Goal: Information Seeking & Learning: Learn about a topic

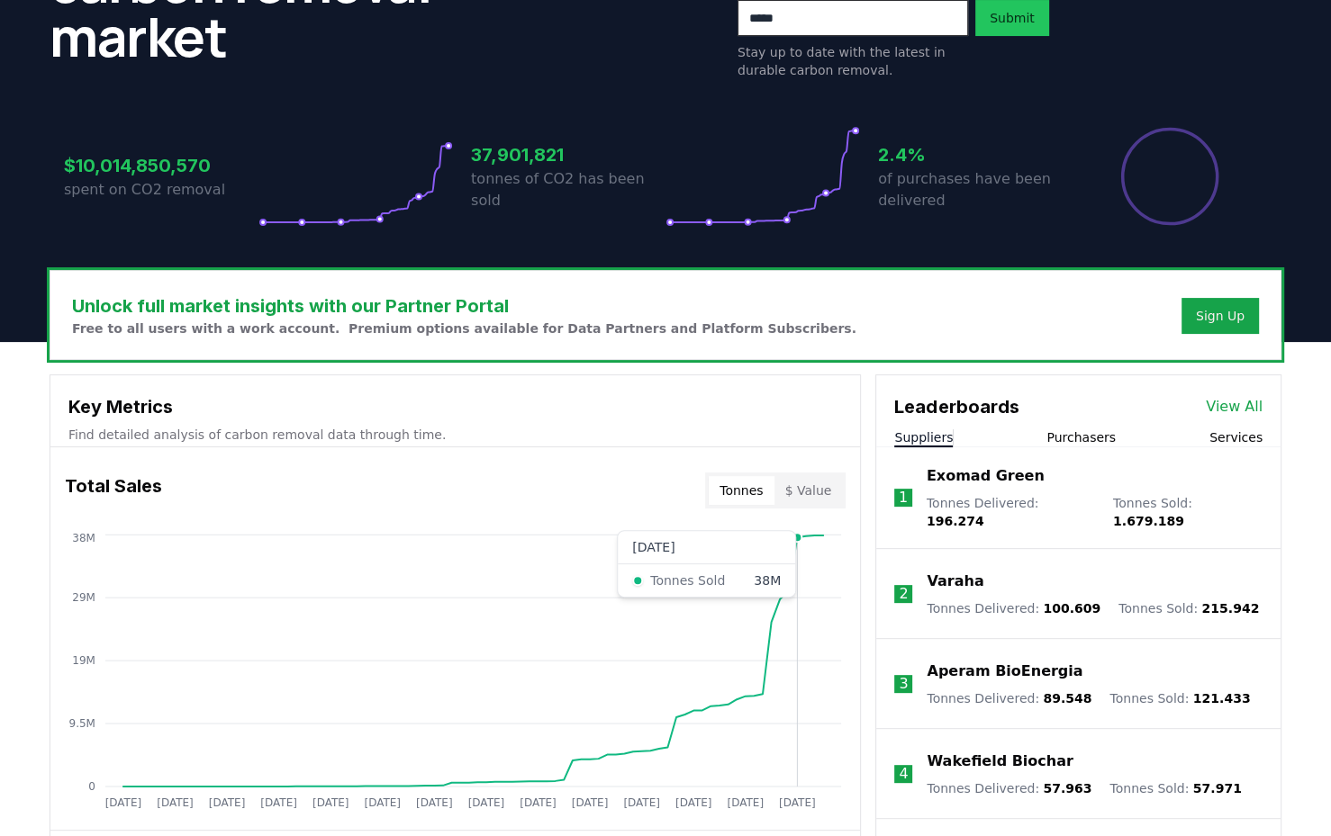
scroll to position [200, 0]
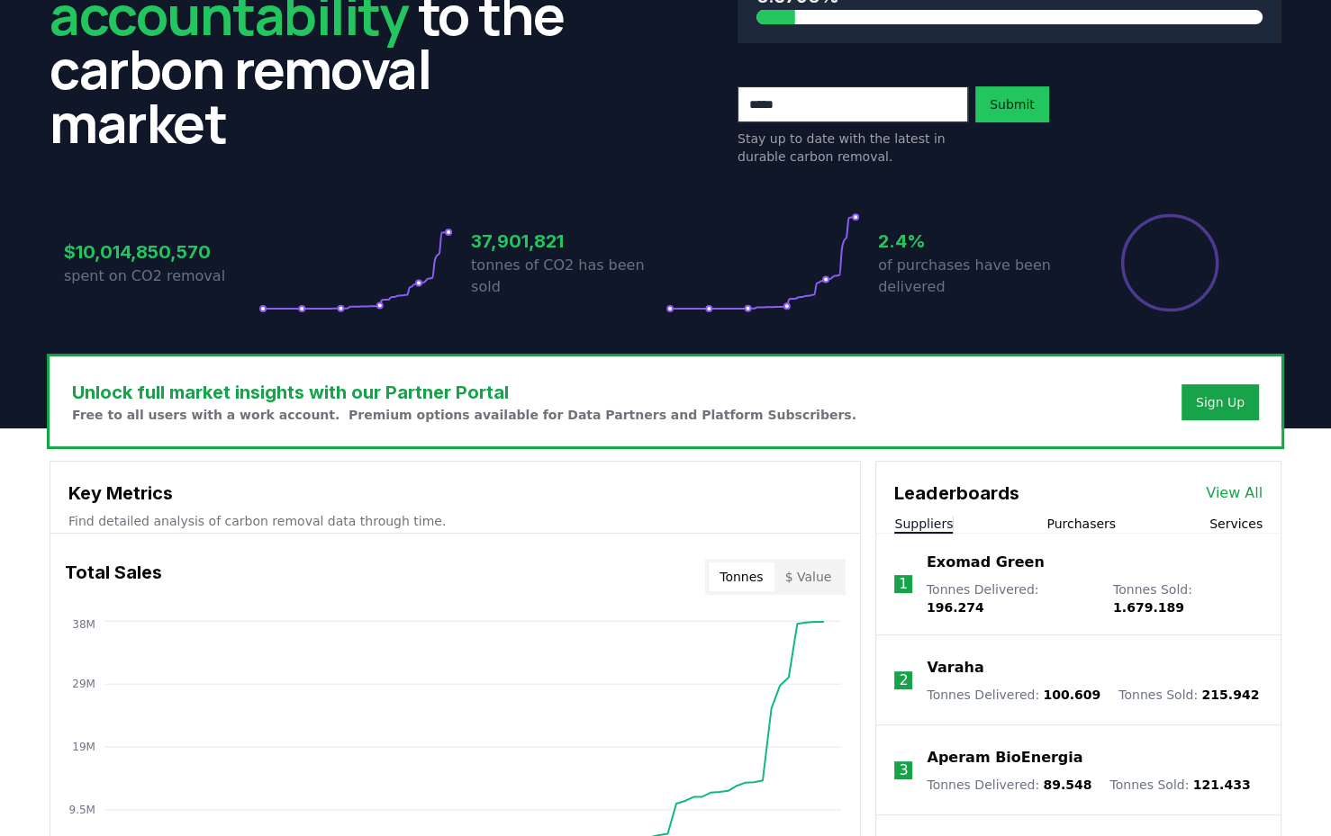
click at [952, 657] on p "Varaha" at bounding box center [955, 668] width 57 height 22
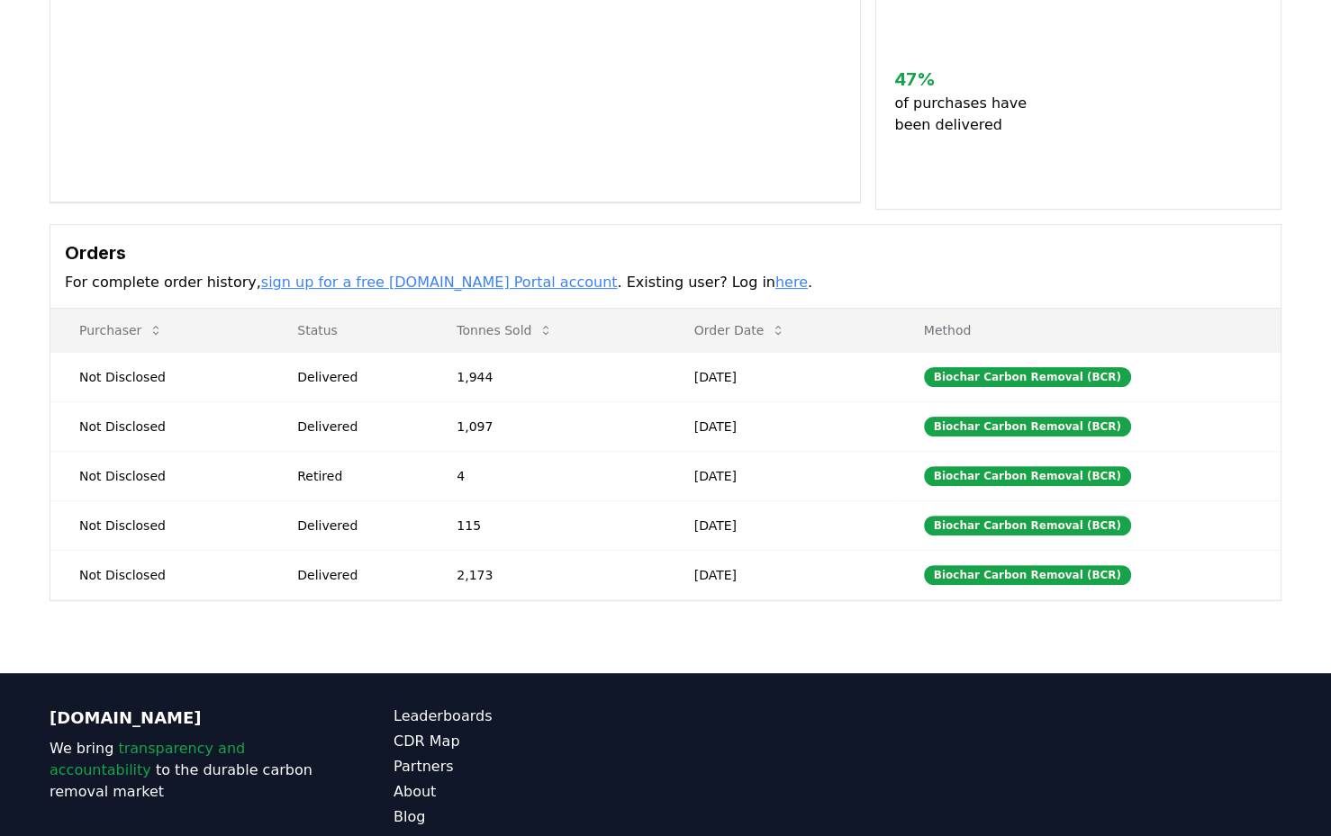
scroll to position [300, 0]
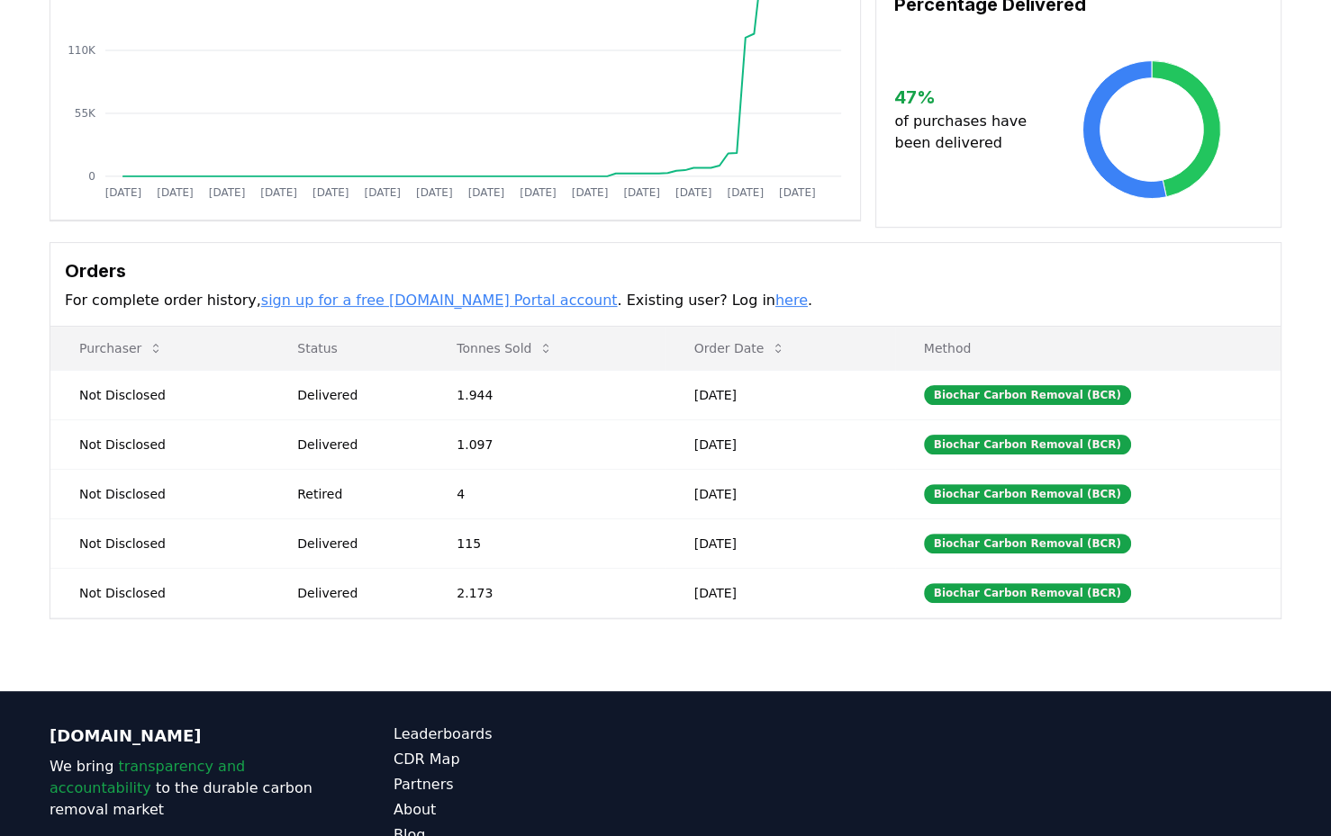
click at [550, 341] on icon at bounding box center [545, 348] width 14 height 14
click at [549, 342] on icon at bounding box center [545, 348] width 14 height 14
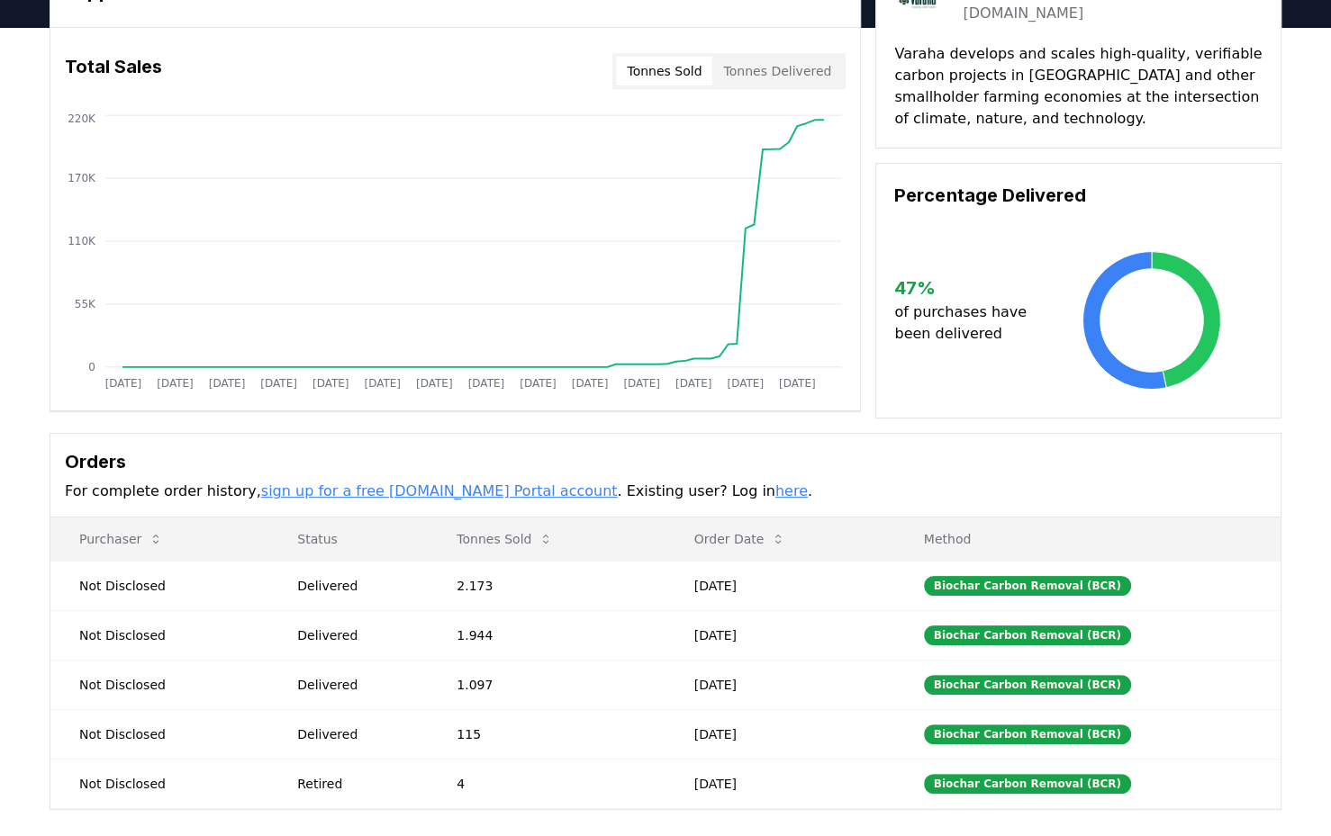
scroll to position [0, 0]
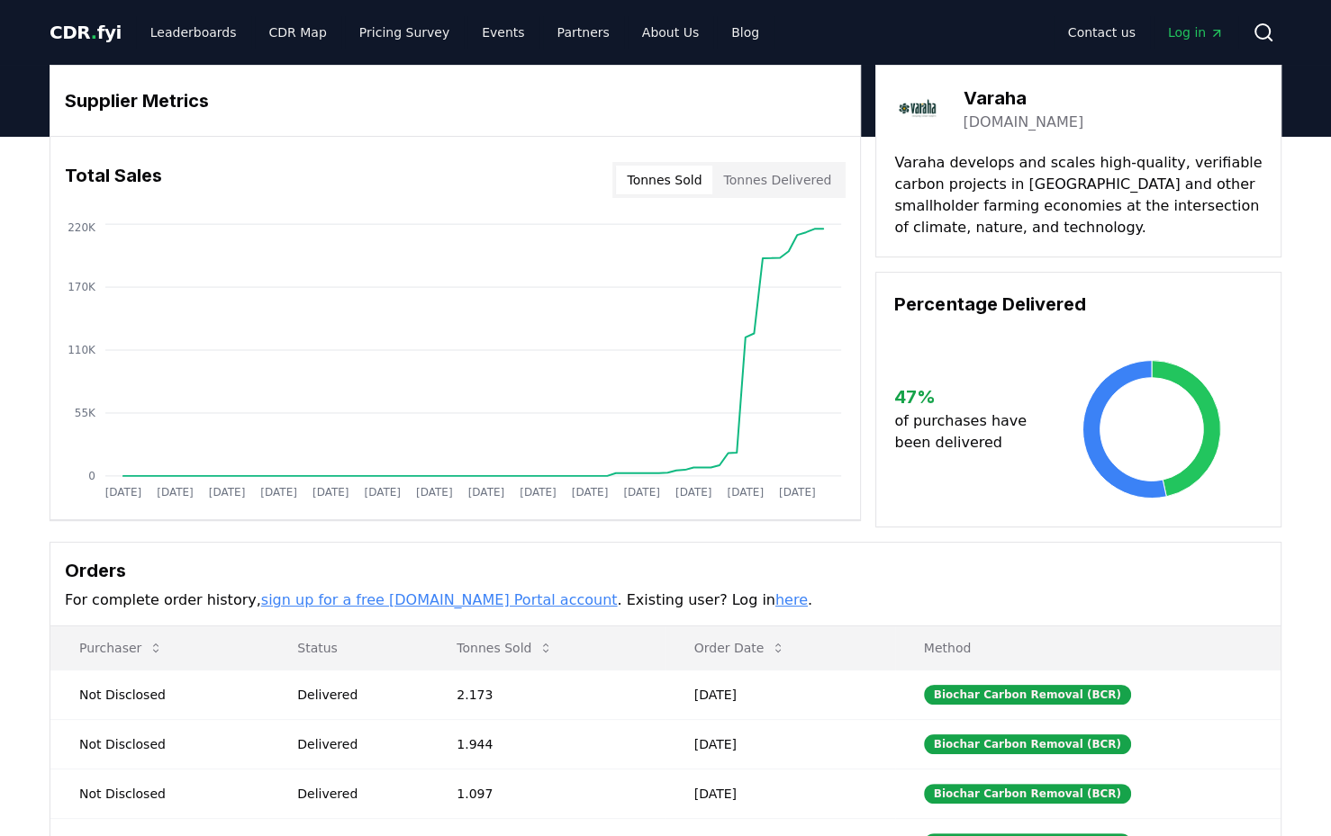
click at [773, 163] on div "Tonnes Sold Tonnes Delivered" at bounding box center [728, 180] width 233 height 36
click at [779, 177] on button "Tonnes Delivered" at bounding box center [777, 180] width 130 height 29
click at [775, 181] on button "Tonnes Delivered" at bounding box center [777, 180] width 130 height 29
drag, startPoint x: 654, startPoint y: 170, endPoint x: 666, endPoint y: 169, distance: 12.6
click at [655, 170] on button "Tonnes Sold" at bounding box center [664, 180] width 96 height 29
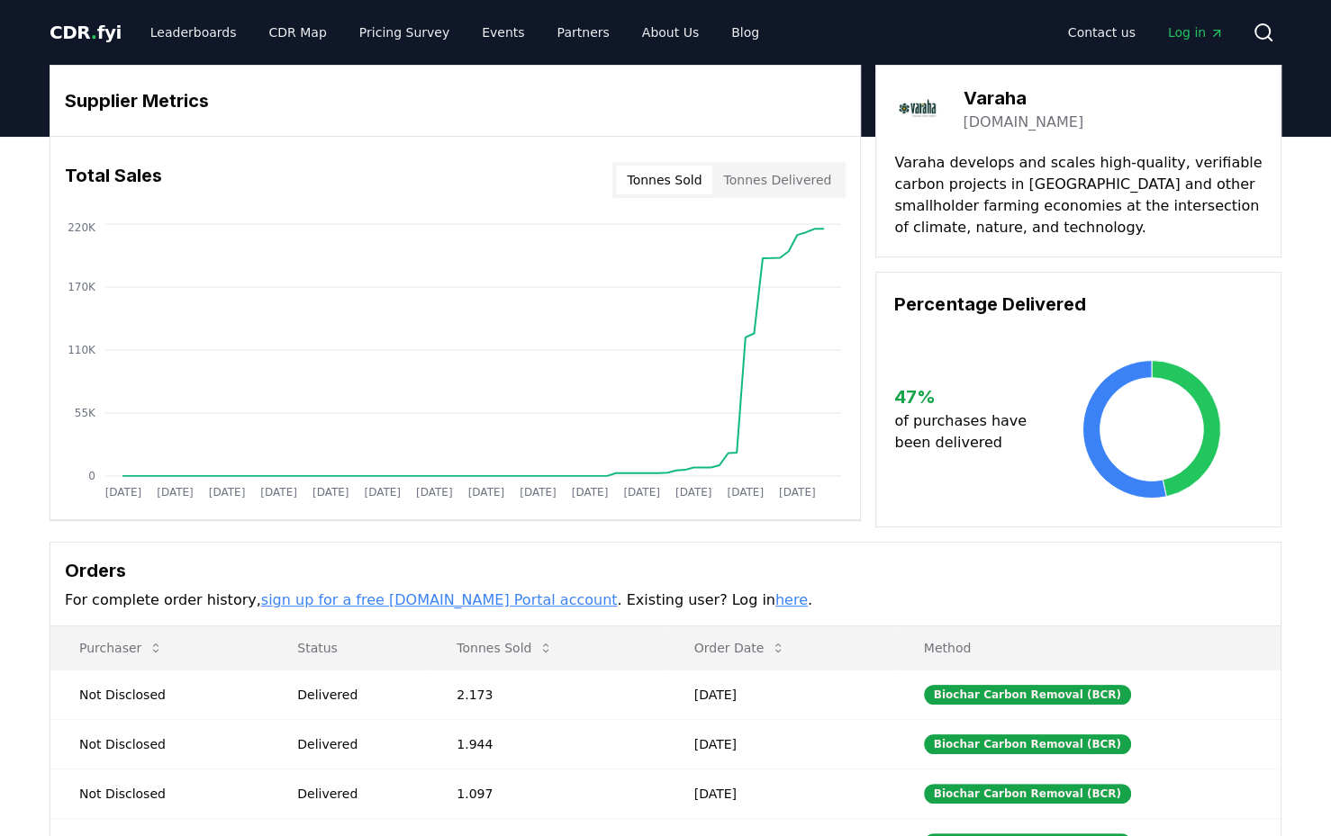
click at [767, 180] on button "Tonnes Delivered" at bounding box center [777, 180] width 130 height 29
click at [677, 175] on button "Tonnes Sold" at bounding box center [664, 180] width 96 height 29
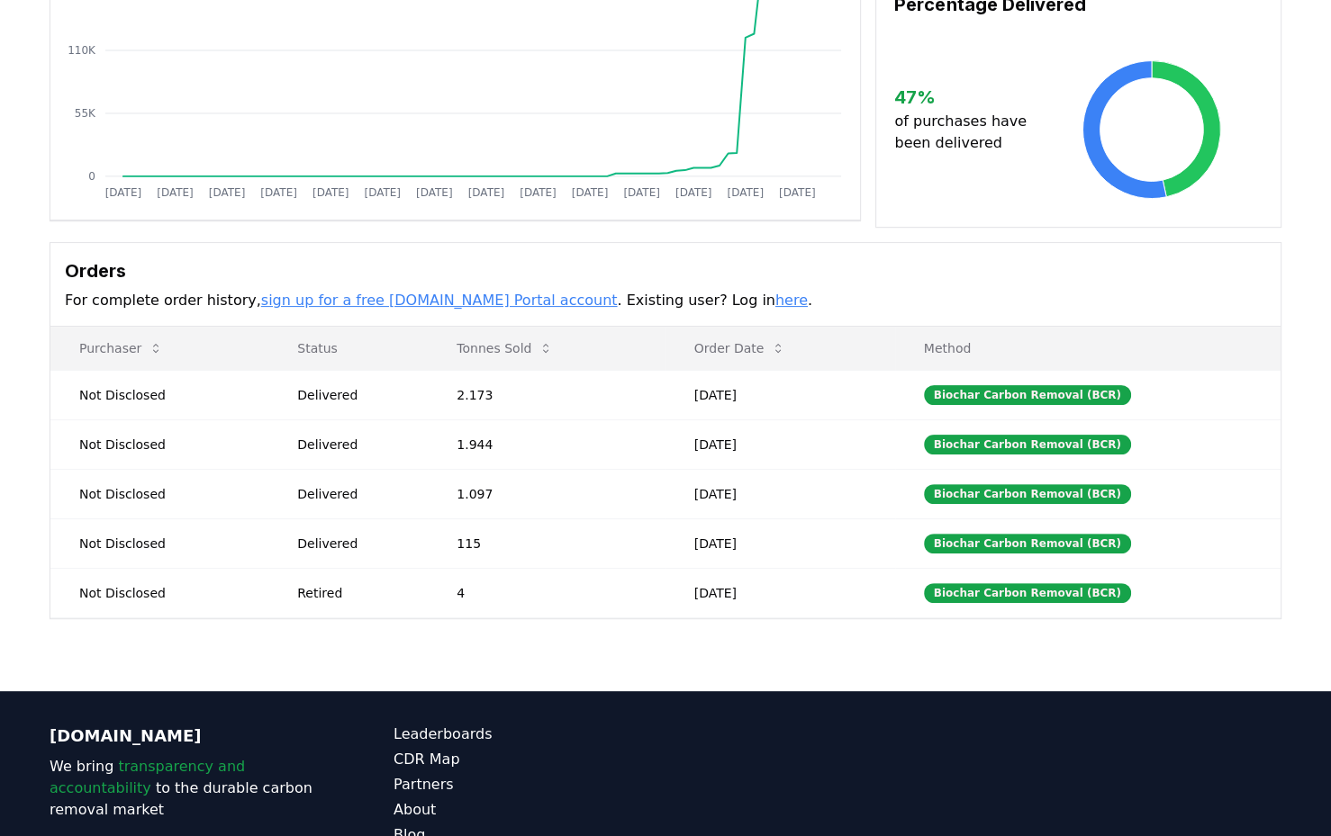
click at [529, 348] on button "Tonnes Sold" at bounding box center [504, 348] width 125 height 36
click at [1004, 391] on div "Biochar Carbon Removal (BCR)" at bounding box center [1027, 395] width 207 height 20
click at [524, 341] on button "Tonnes Sold" at bounding box center [504, 348] width 125 height 36
click at [543, 341] on icon at bounding box center [545, 348] width 14 height 14
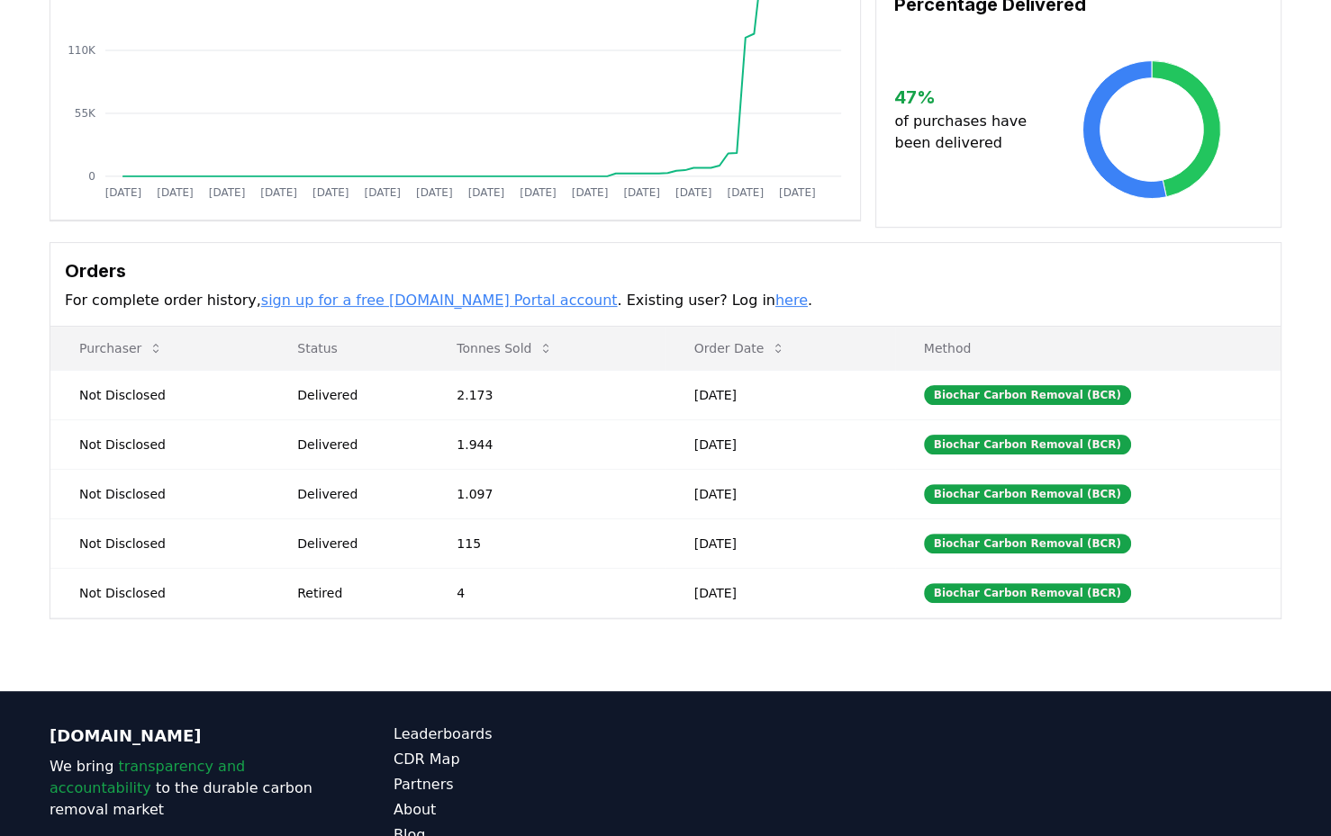
click at [122, 398] on td "Not Disclosed" at bounding box center [159, 395] width 218 height 50
click at [138, 336] on button "Purchaser" at bounding box center [121, 348] width 113 height 36
click at [144, 346] on button "Purchaser" at bounding box center [121, 348] width 113 height 36
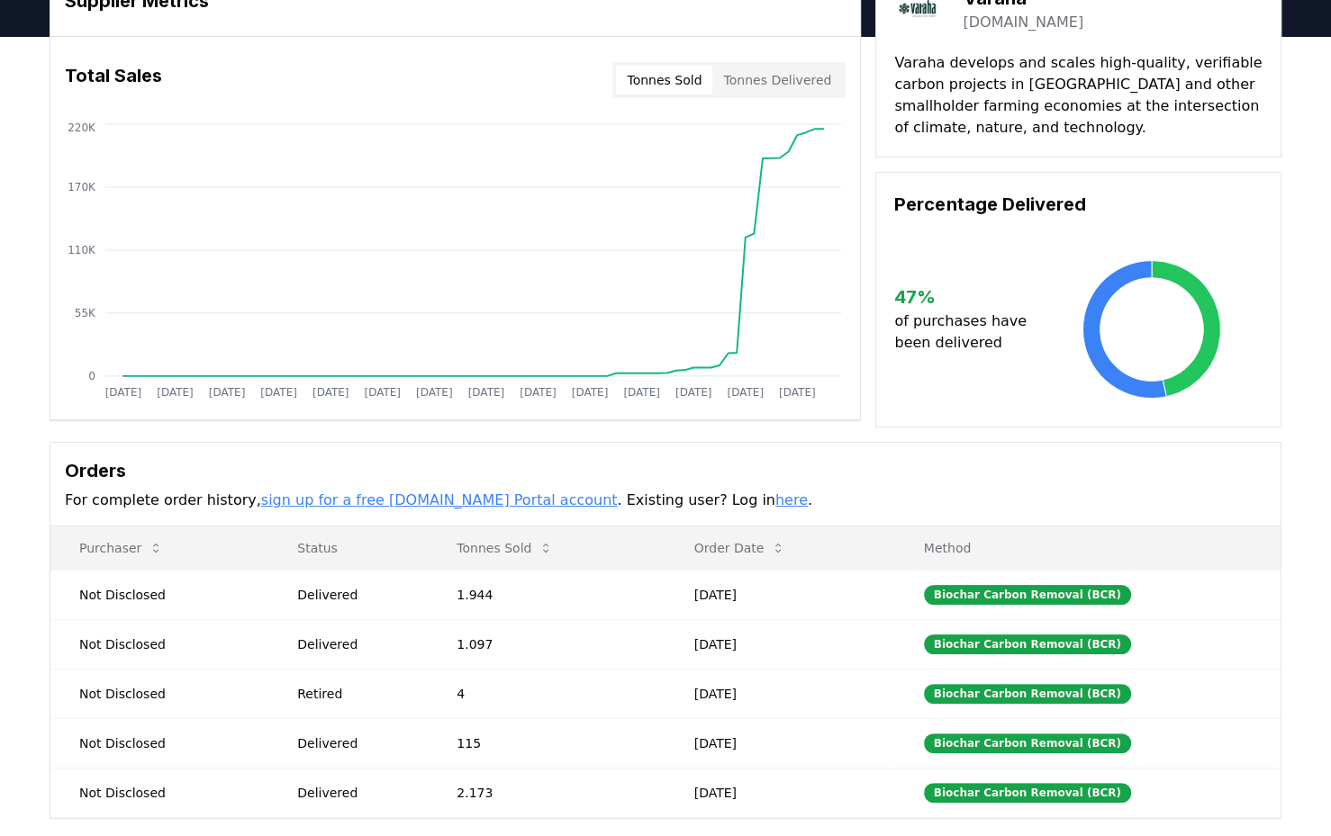
click at [500, 549] on button "Tonnes Sold" at bounding box center [504, 548] width 125 height 36
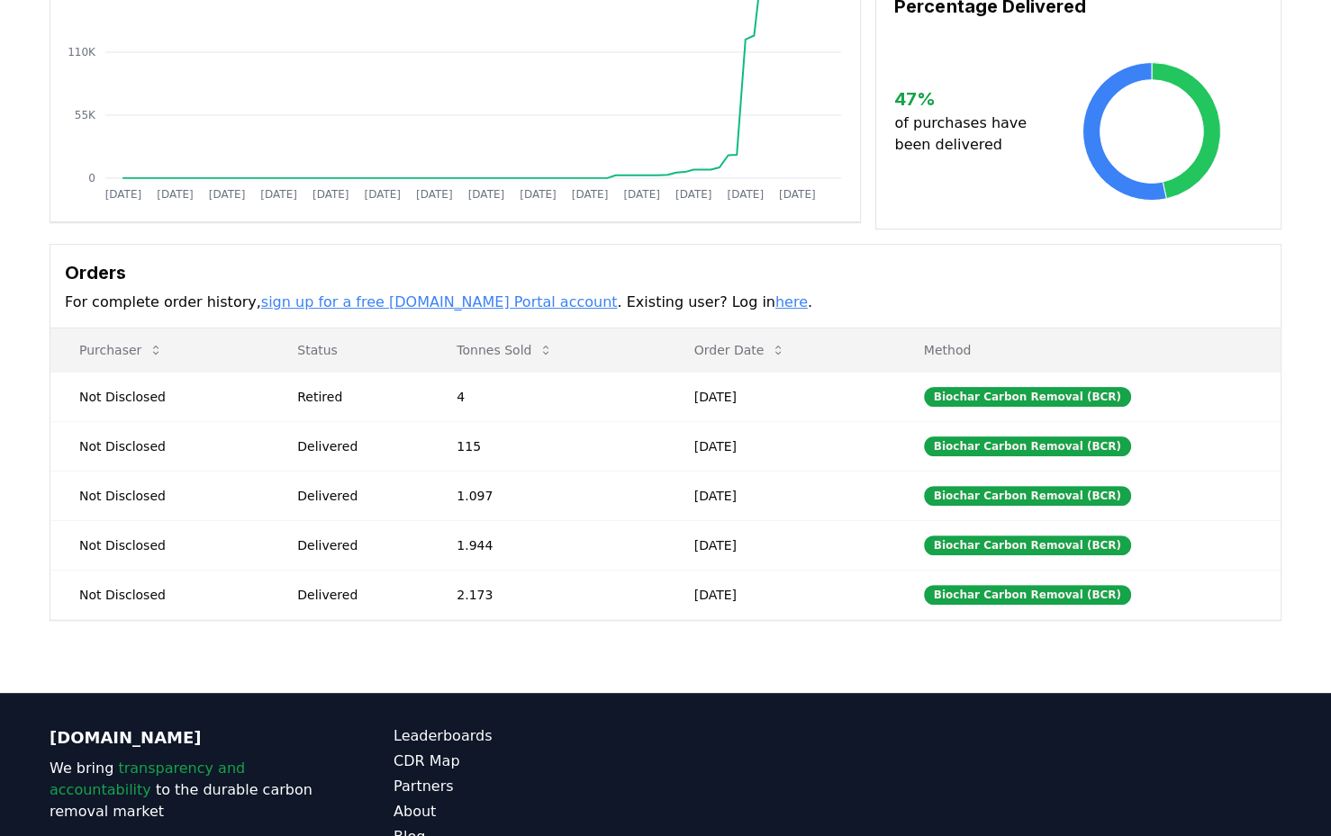
scroll to position [300, 0]
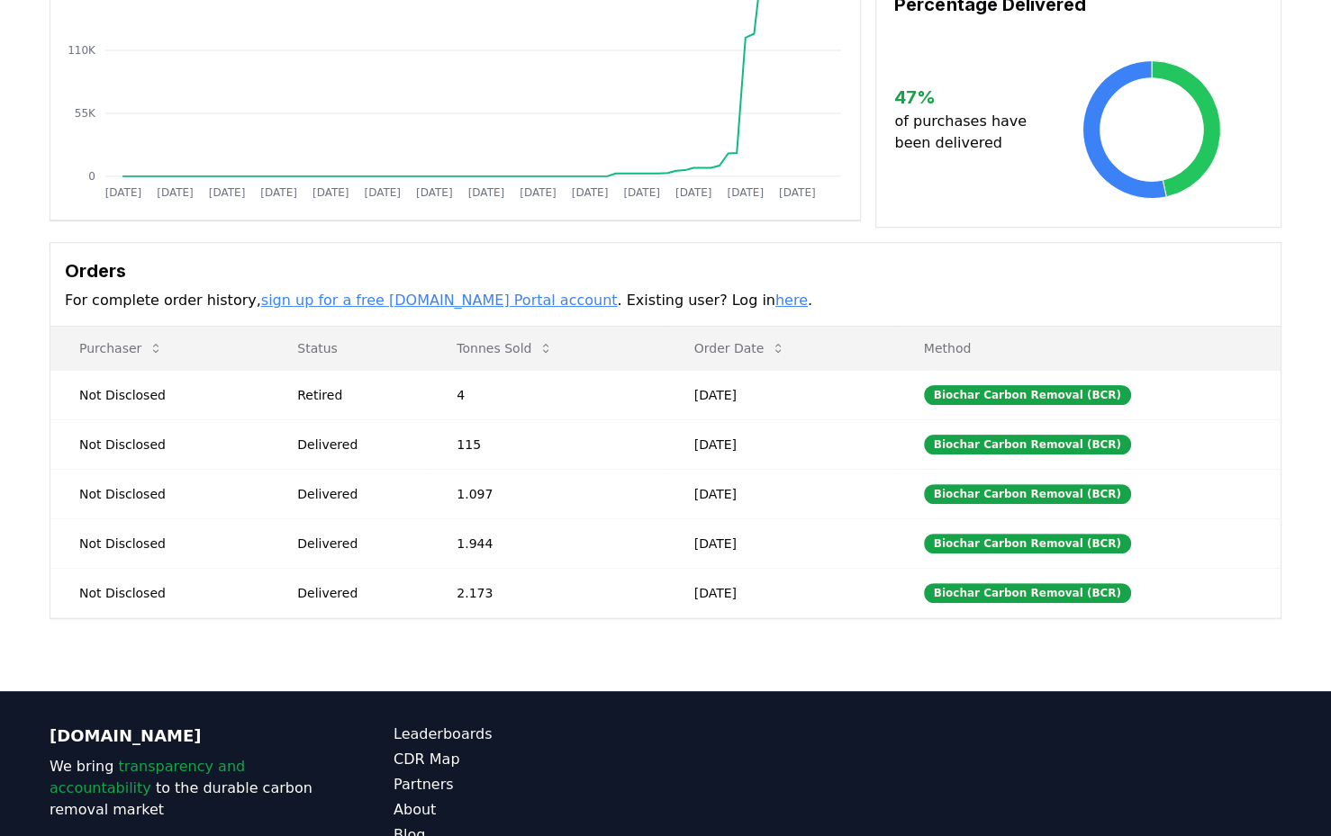
click at [511, 351] on button "Tonnes Sold" at bounding box center [504, 348] width 125 height 36
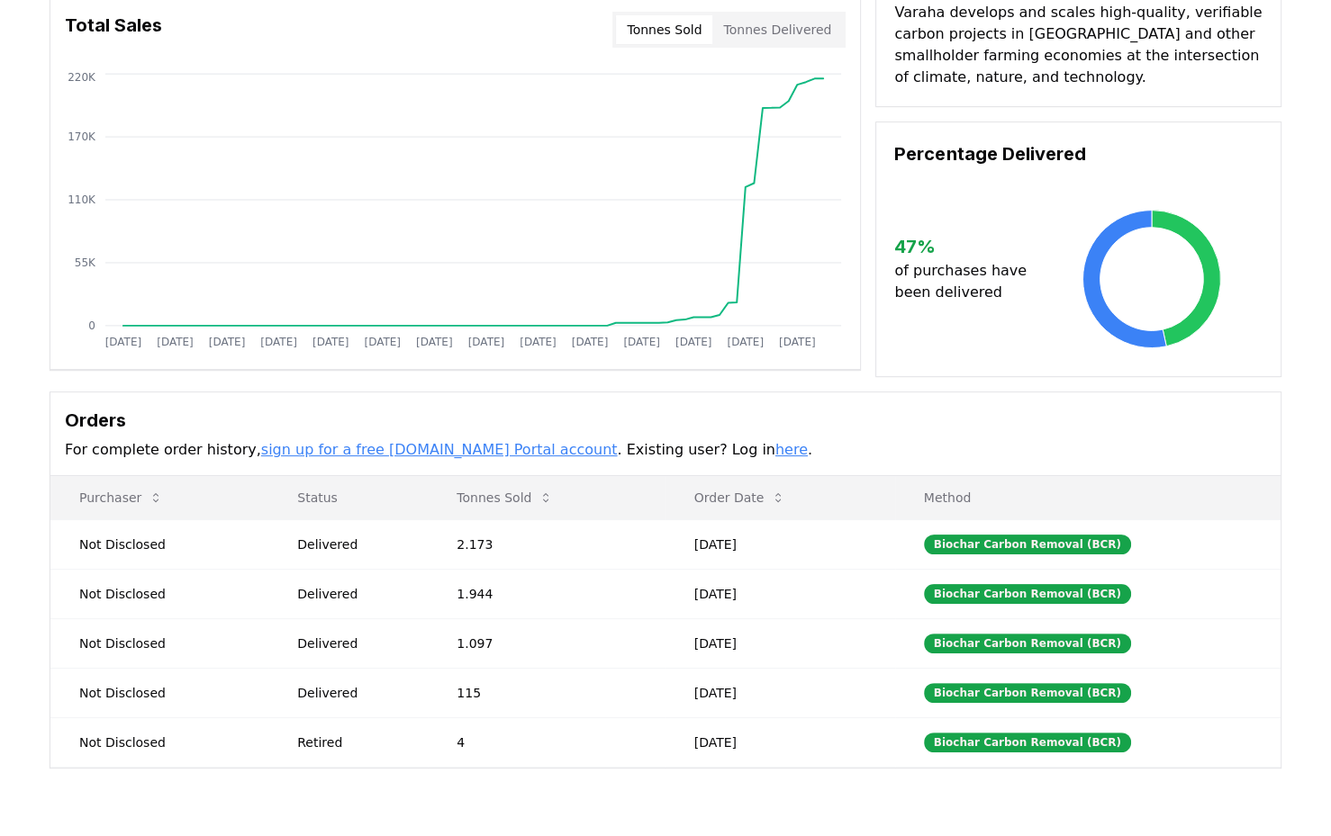
scroll to position [0, 0]
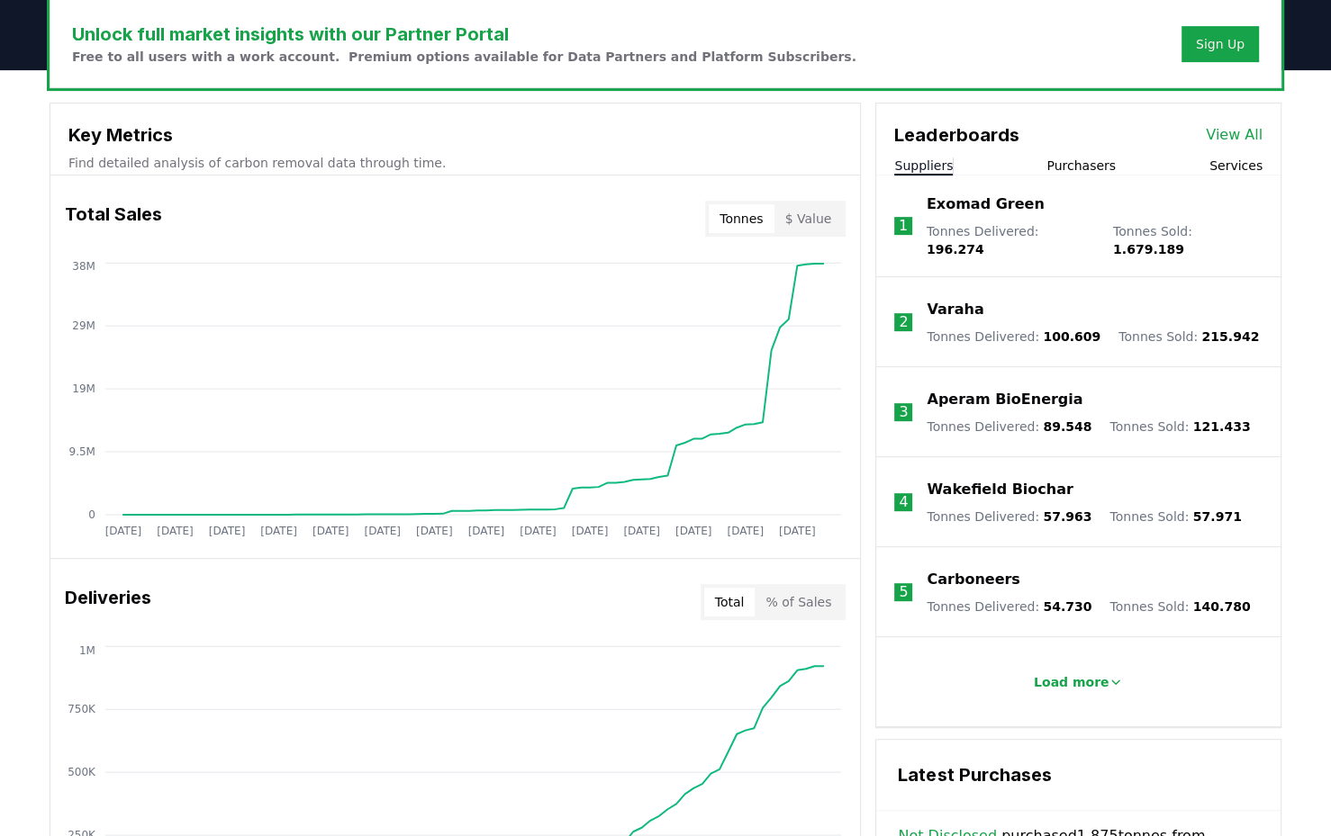
scroll to position [600, 0]
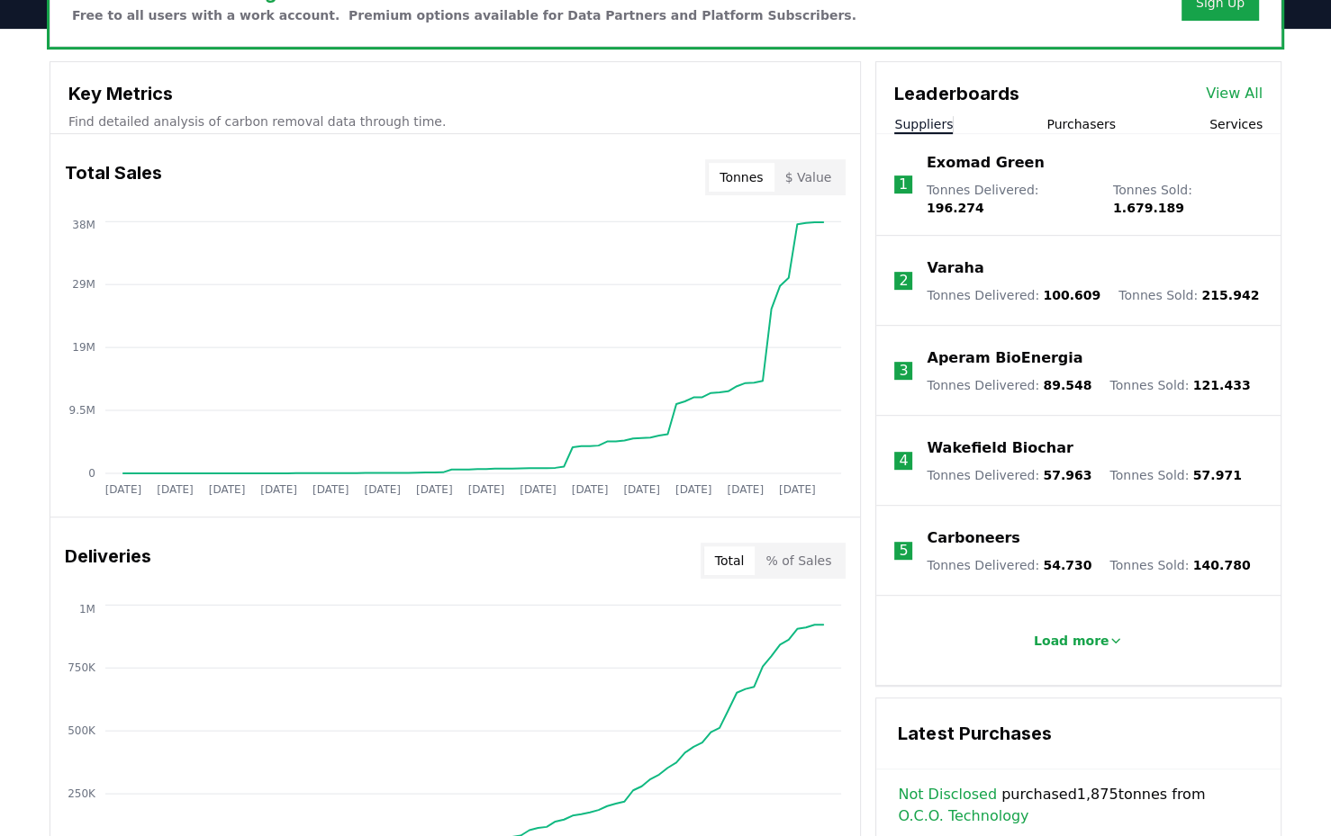
click at [1076, 632] on p "Load more" at bounding box center [1072, 641] width 76 height 18
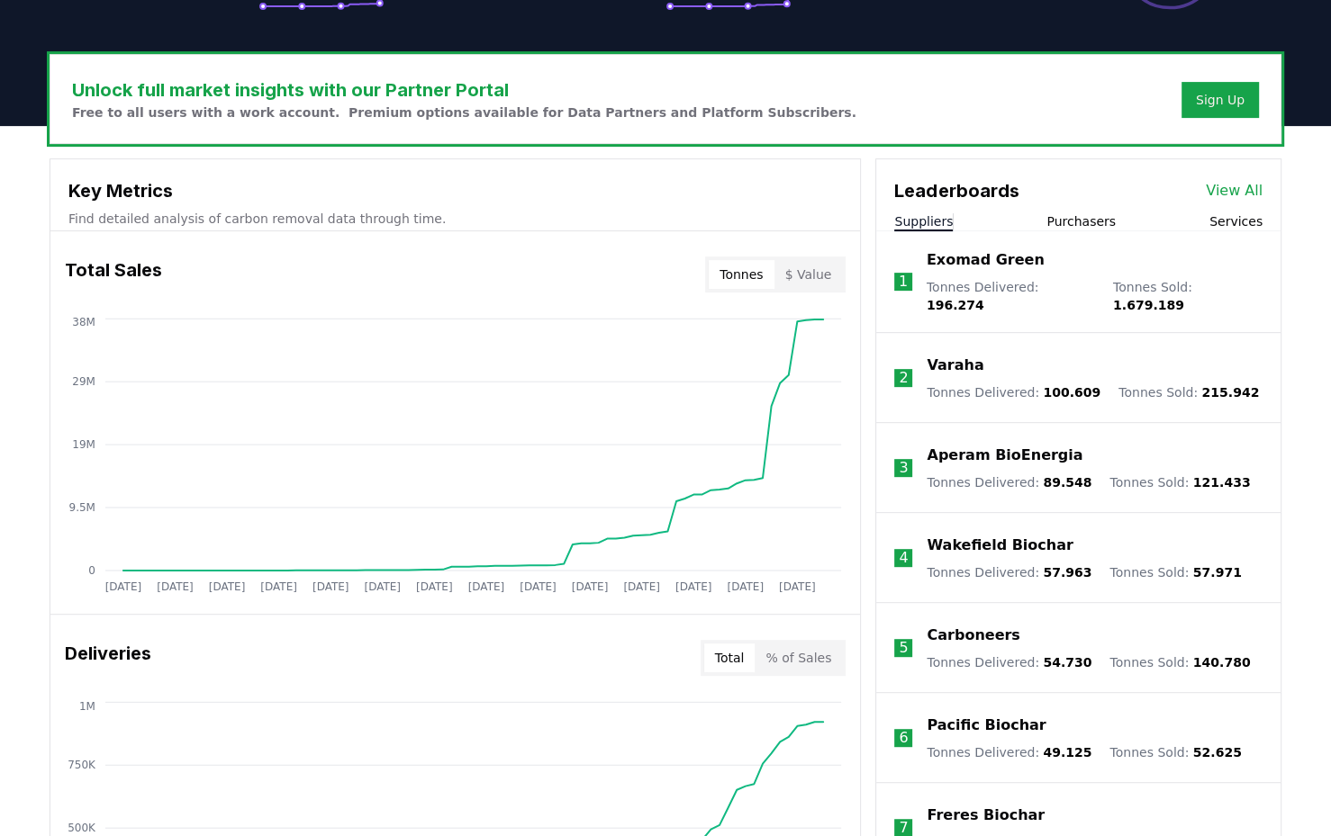
scroll to position [500, 0]
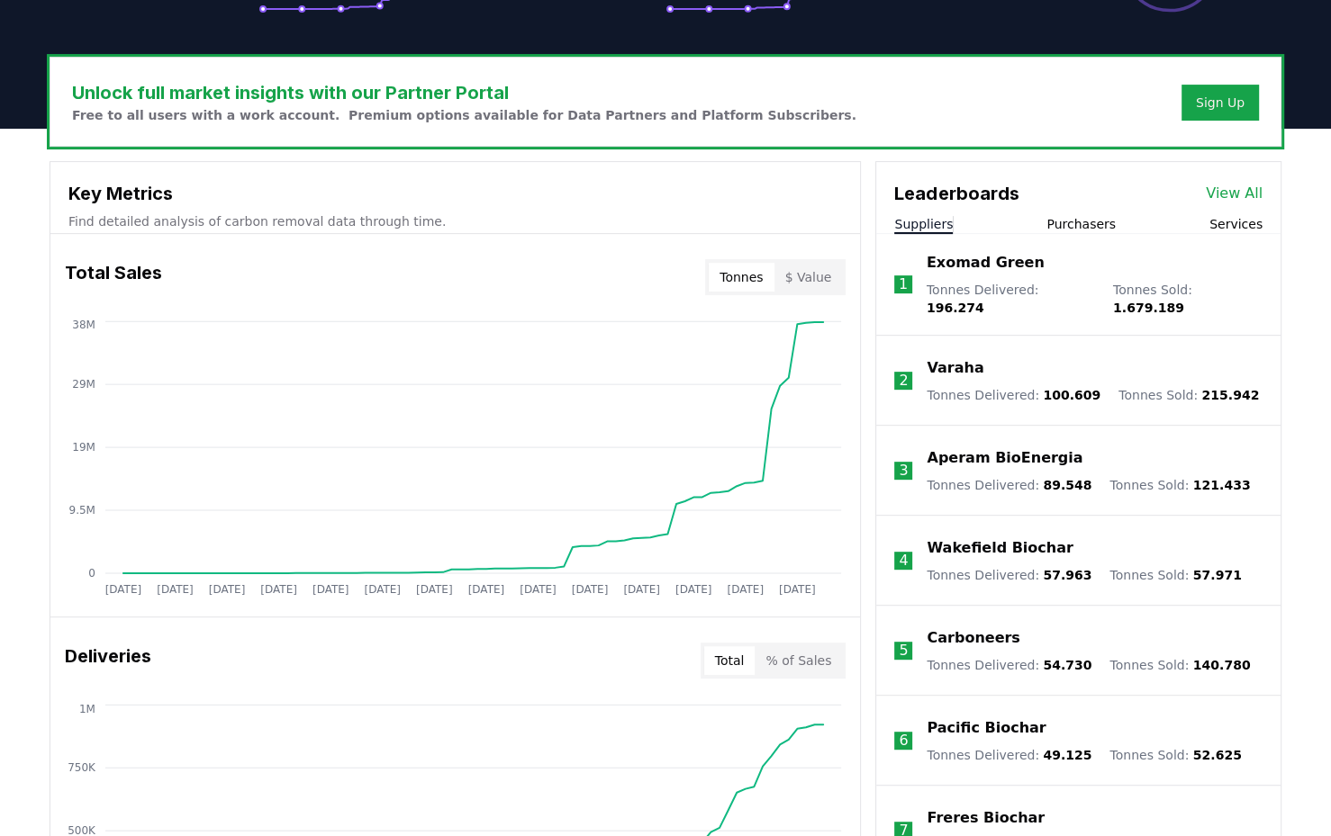
click at [1074, 225] on button "Purchasers" at bounding box center [1080, 224] width 69 height 18
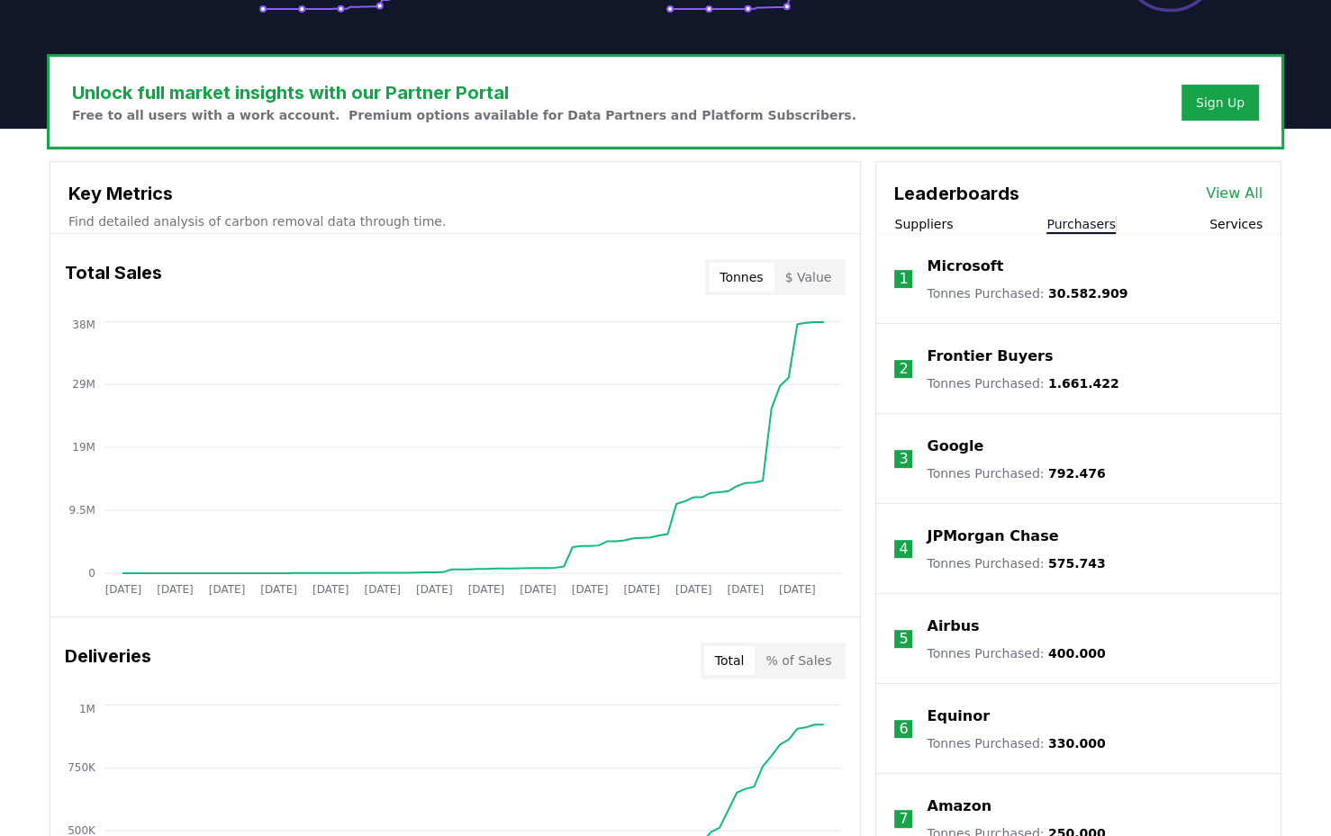
click at [928, 225] on button "Suppliers" at bounding box center [923, 224] width 59 height 18
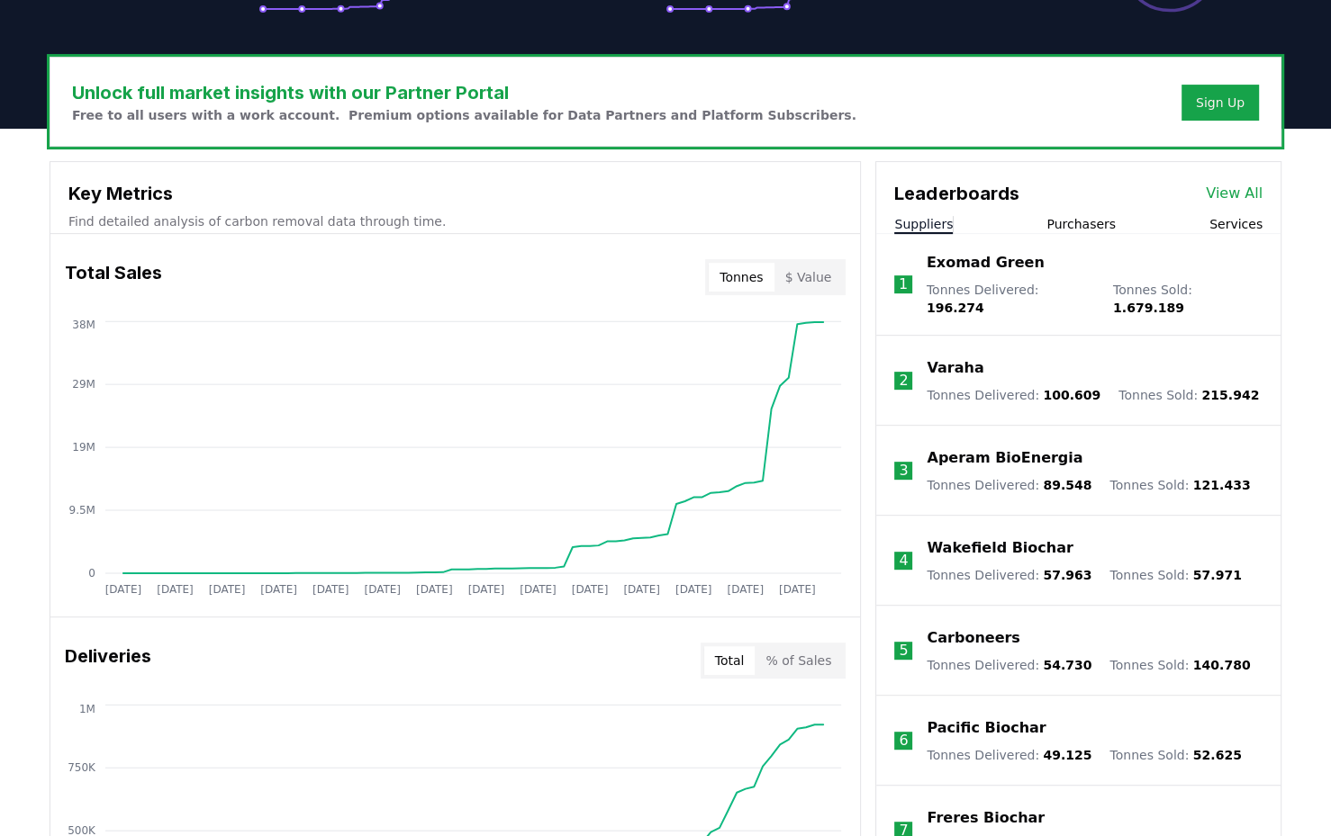
click at [956, 357] on p "Varaha" at bounding box center [955, 368] width 57 height 22
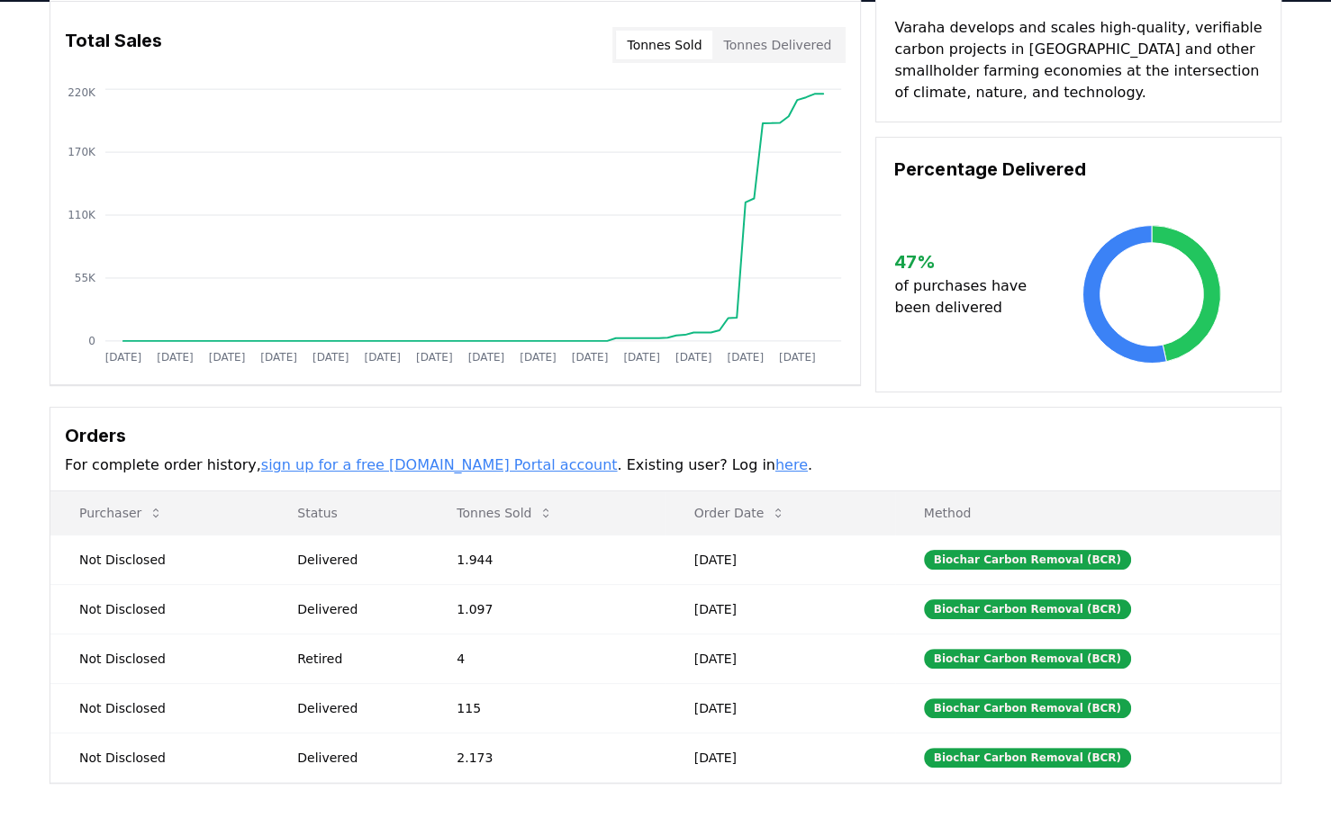
scroll to position [300, 0]
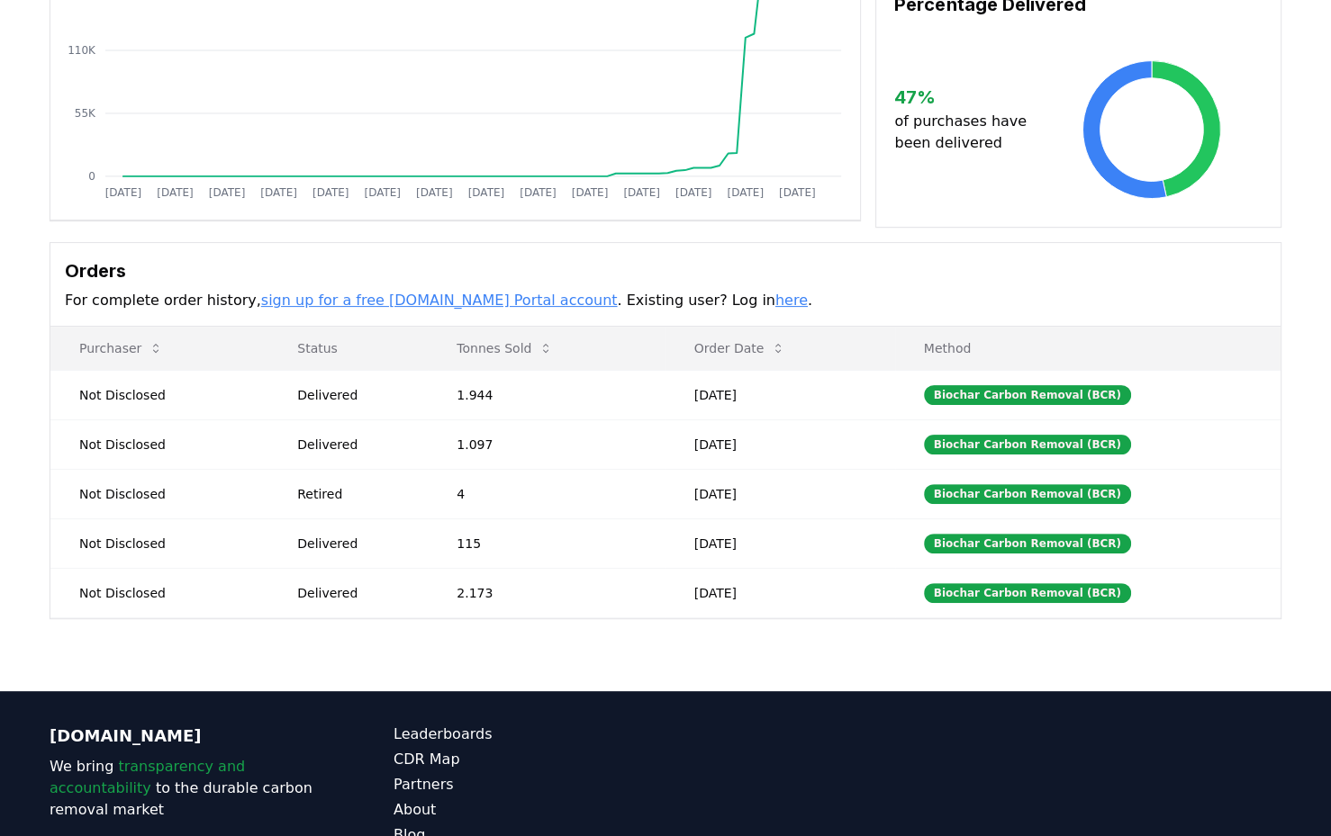
click at [109, 385] on td "Not Disclosed" at bounding box center [159, 395] width 218 height 50
click at [111, 469] on td "Not Disclosed" at bounding box center [159, 494] width 218 height 50
drag, startPoint x: 501, startPoint y: 407, endPoint x: 441, endPoint y: 399, distance: 60.0
click at [441, 399] on td "1.944" at bounding box center [546, 395] width 237 height 50
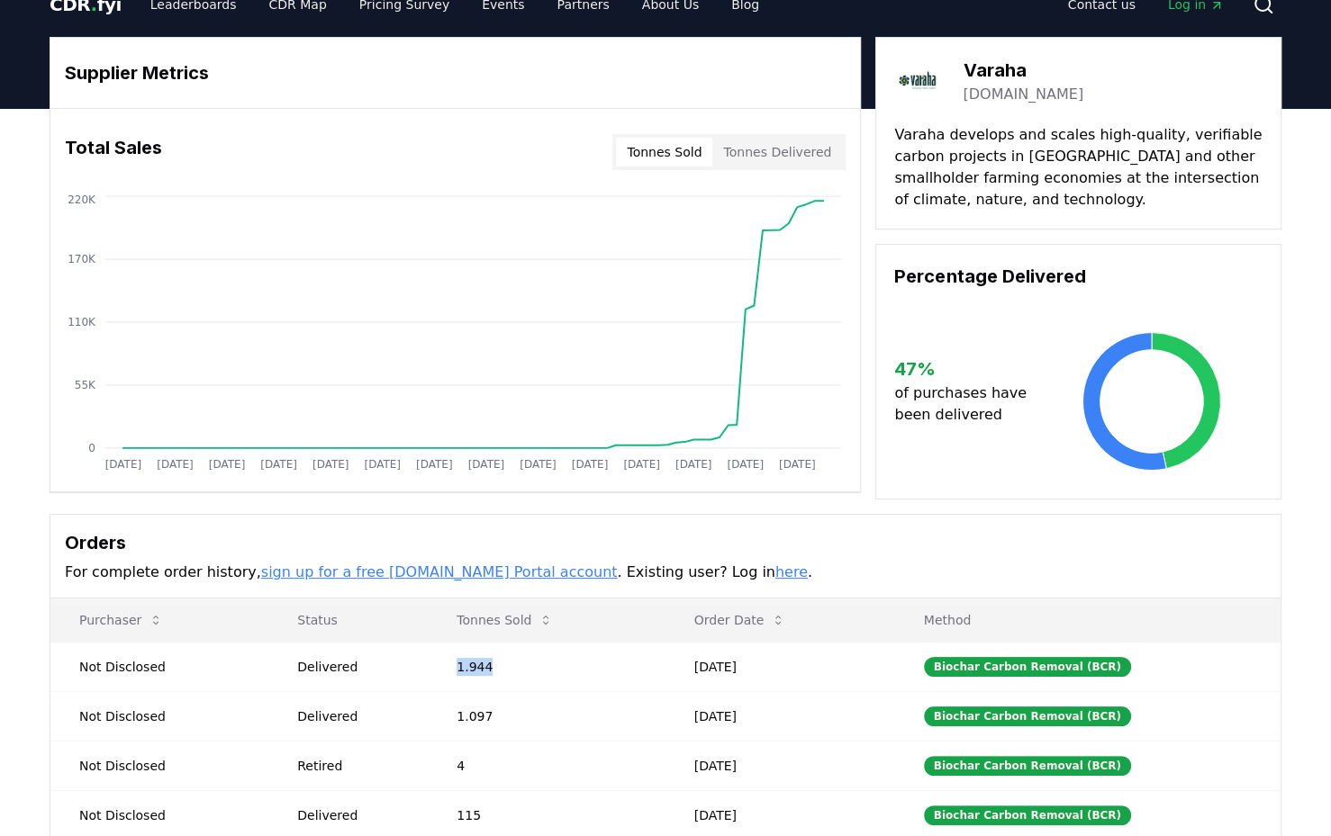
scroll to position [0, 0]
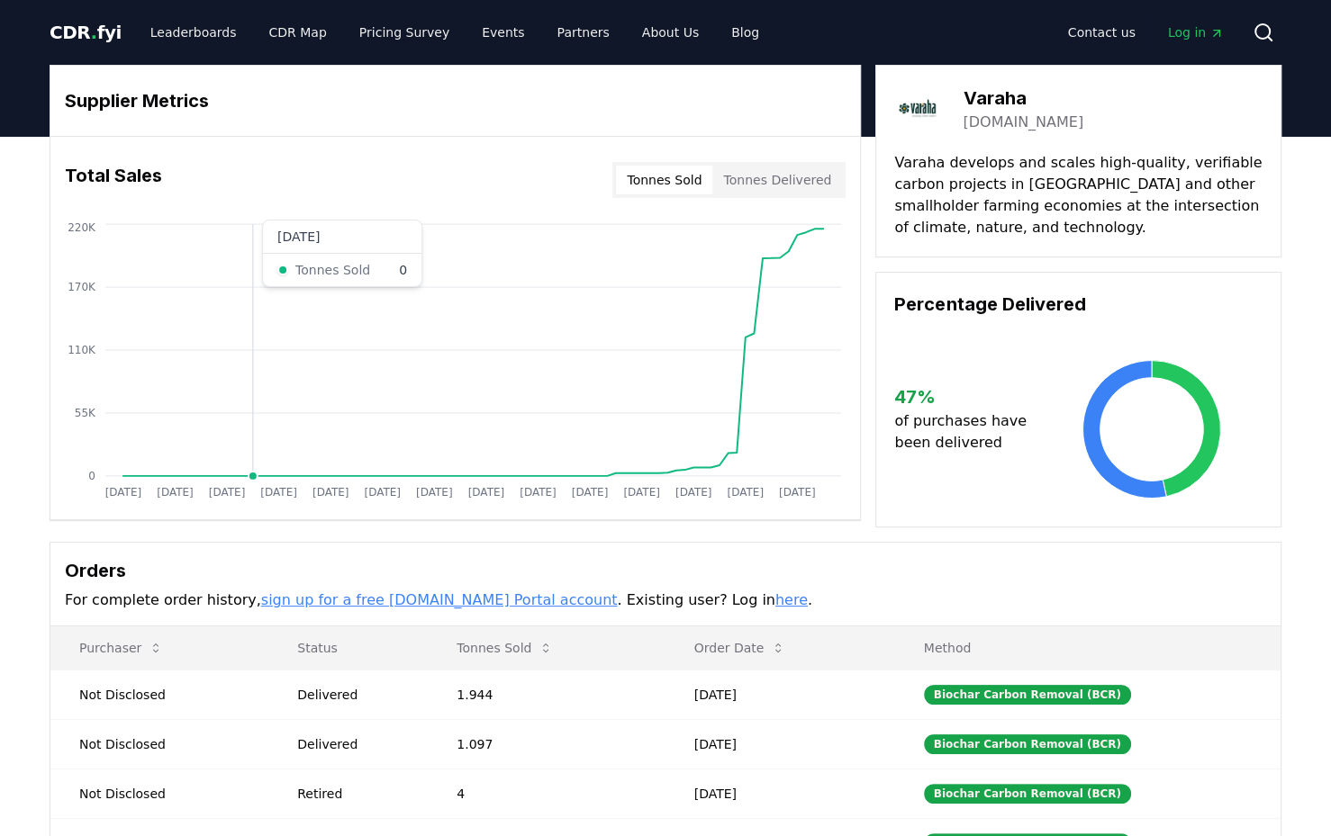
click at [250, 234] on icon "Jan 2019 Jul 2019 Jan 2020 Jul 2020 Jan 2021 Jul 2021 Jan 2022 Jul 2022 Jan 202…" at bounding box center [447, 364] width 795 height 288
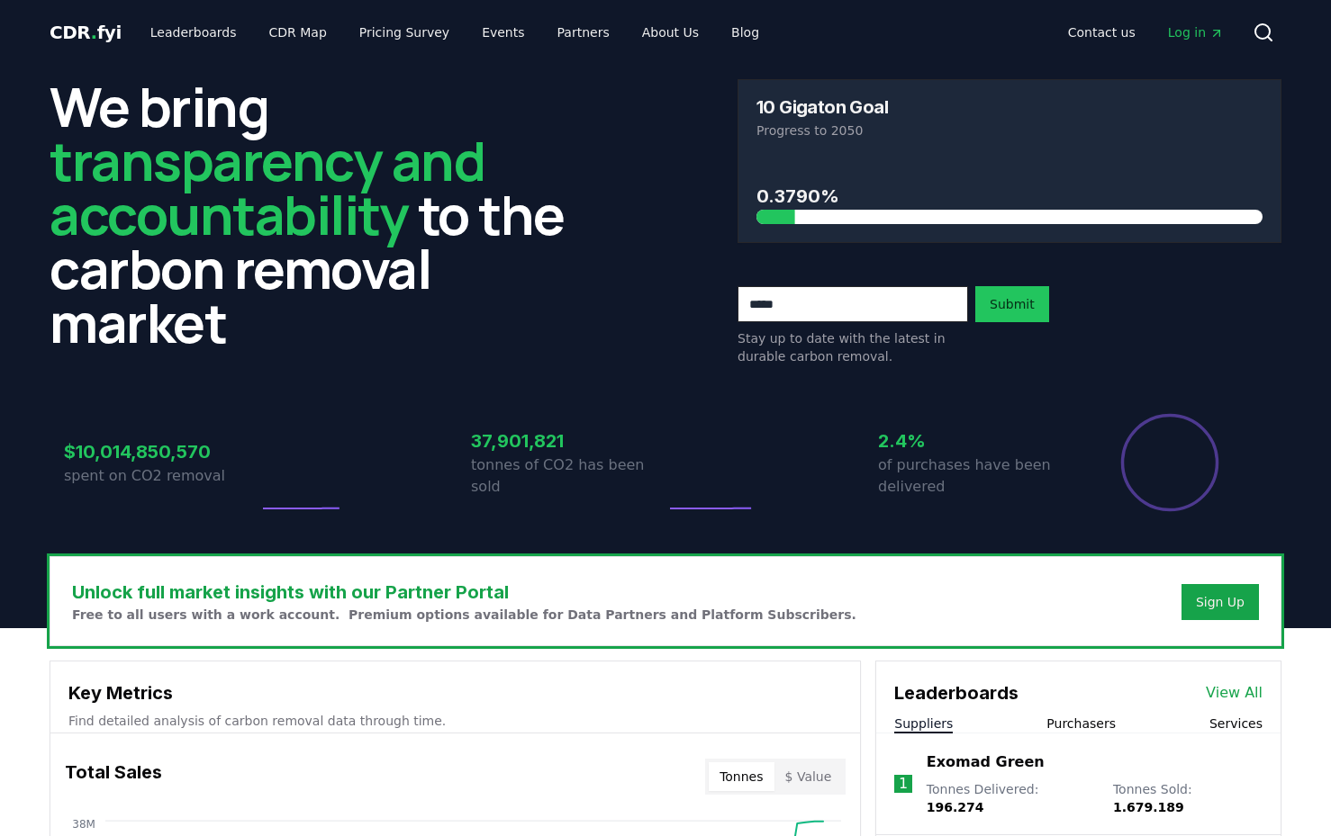
scroll to position [500, 0]
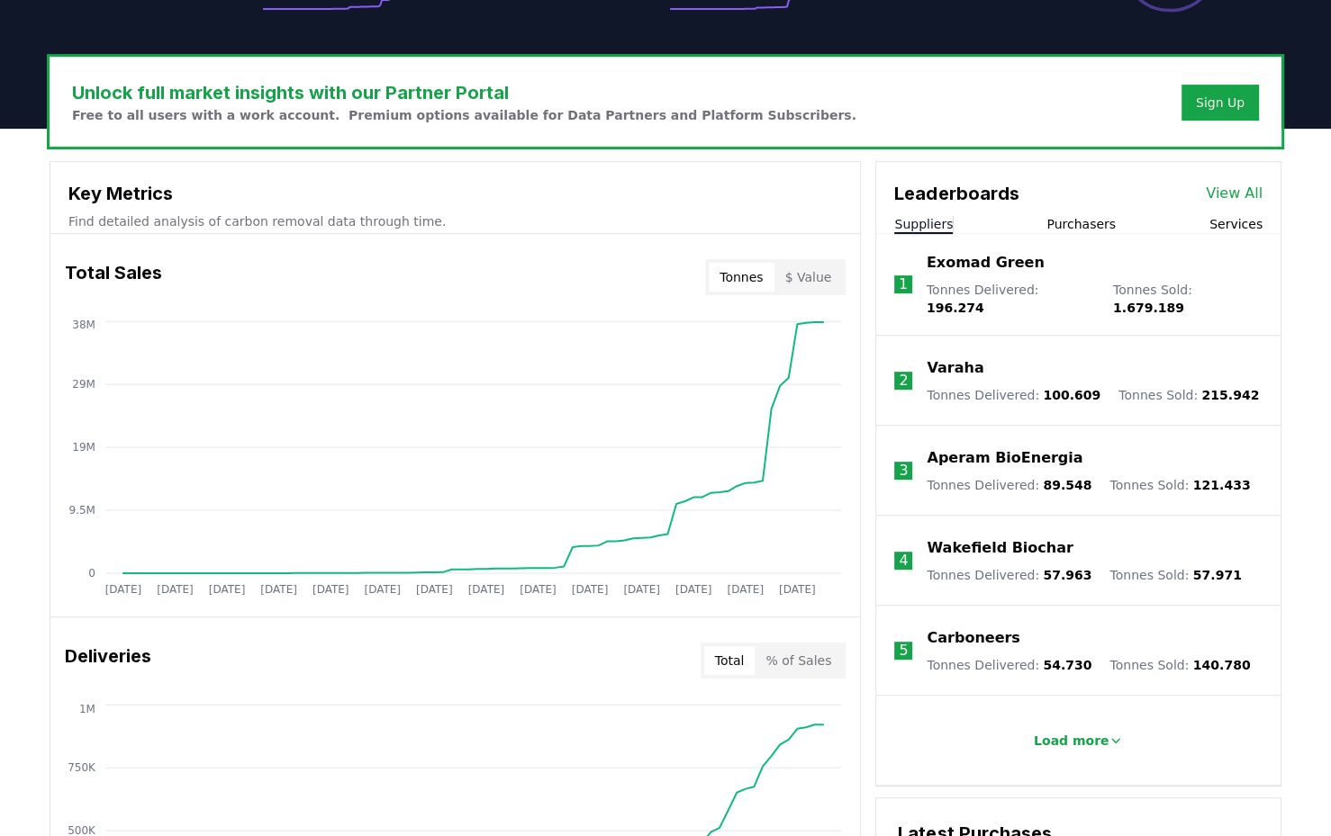
click at [953, 631] on p "Carboneers" at bounding box center [973, 639] width 93 height 22
click at [953, 632] on p "Carboneers" at bounding box center [973, 639] width 93 height 22
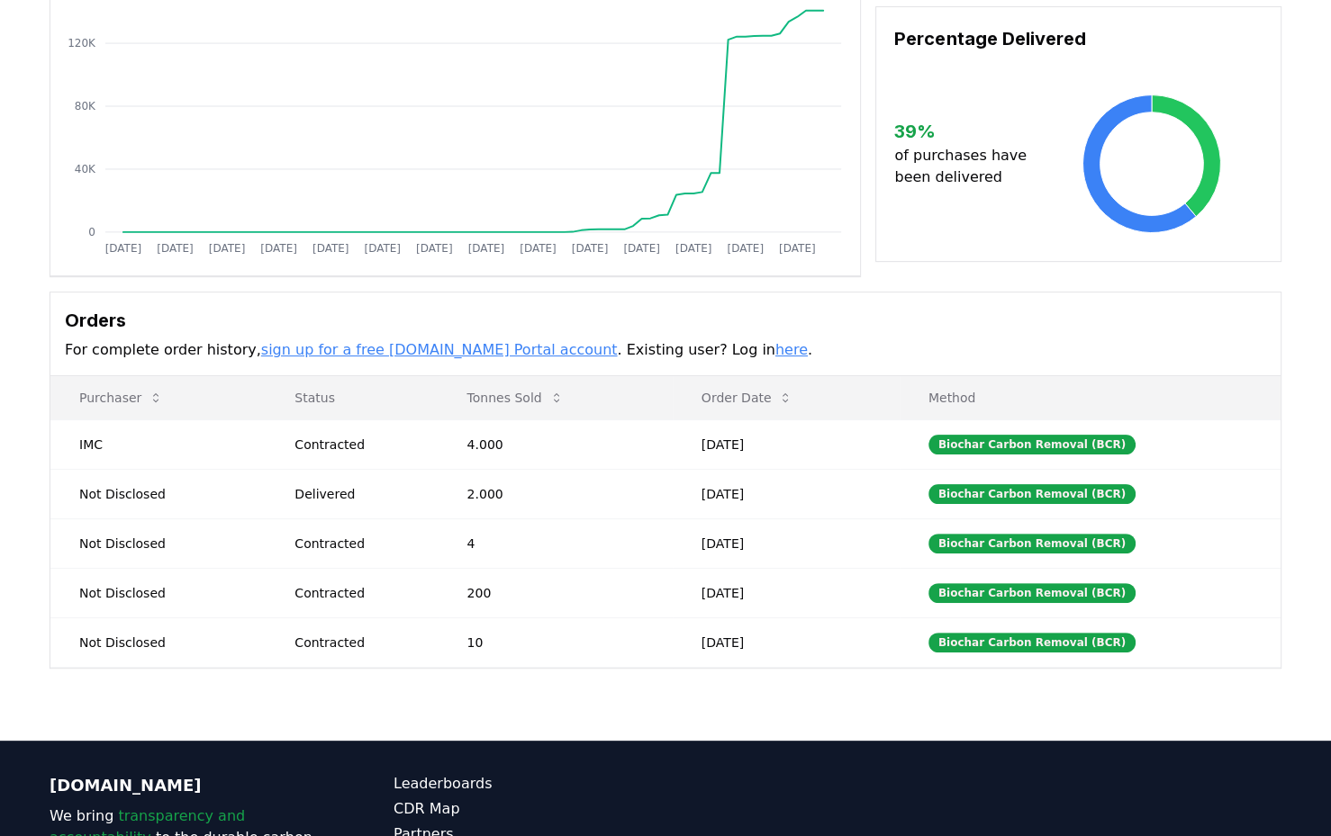
scroll to position [300, 0]
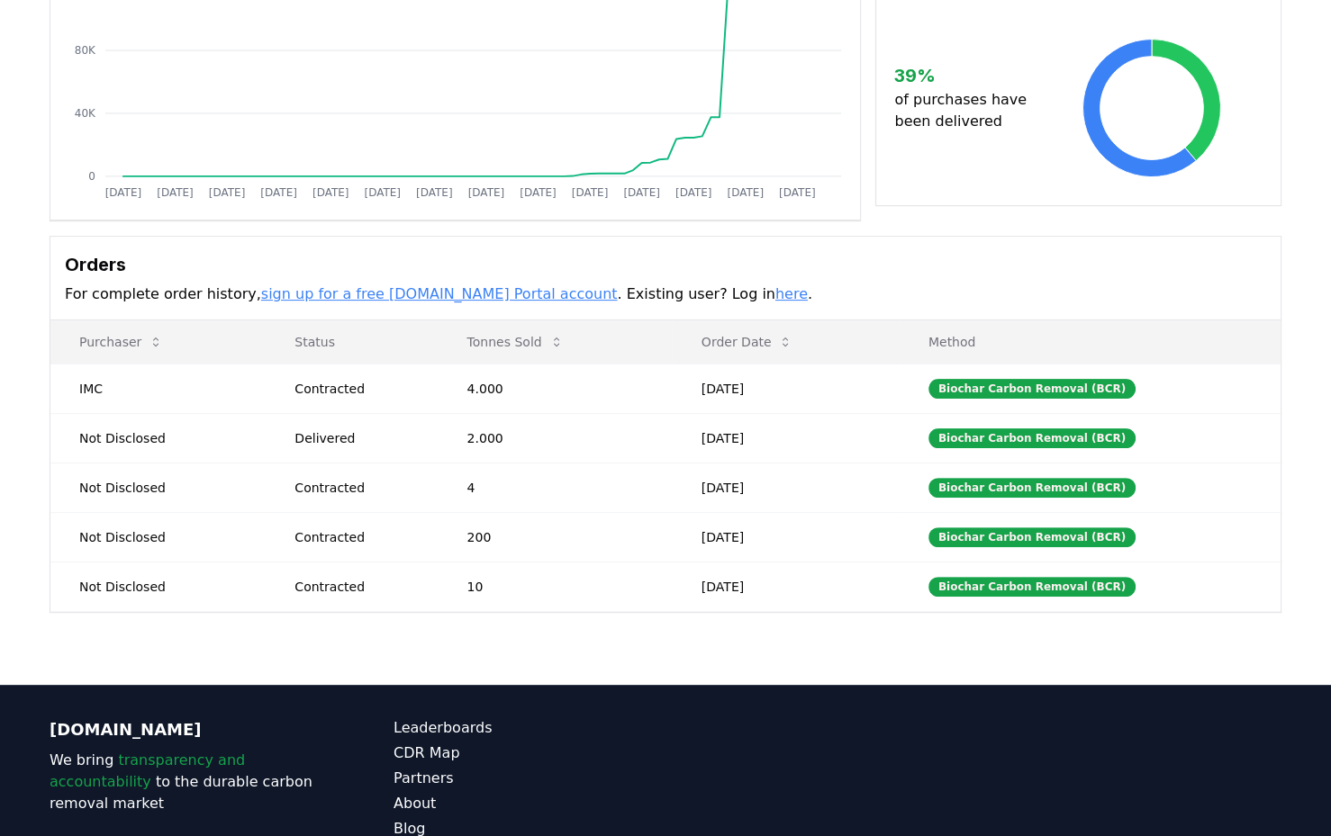
click at [95, 388] on td "IMC" at bounding box center [157, 389] width 215 height 50
click at [547, 336] on button "Tonnes Sold" at bounding box center [515, 342] width 125 height 36
click at [550, 336] on icon at bounding box center [556, 342] width 14 height 14
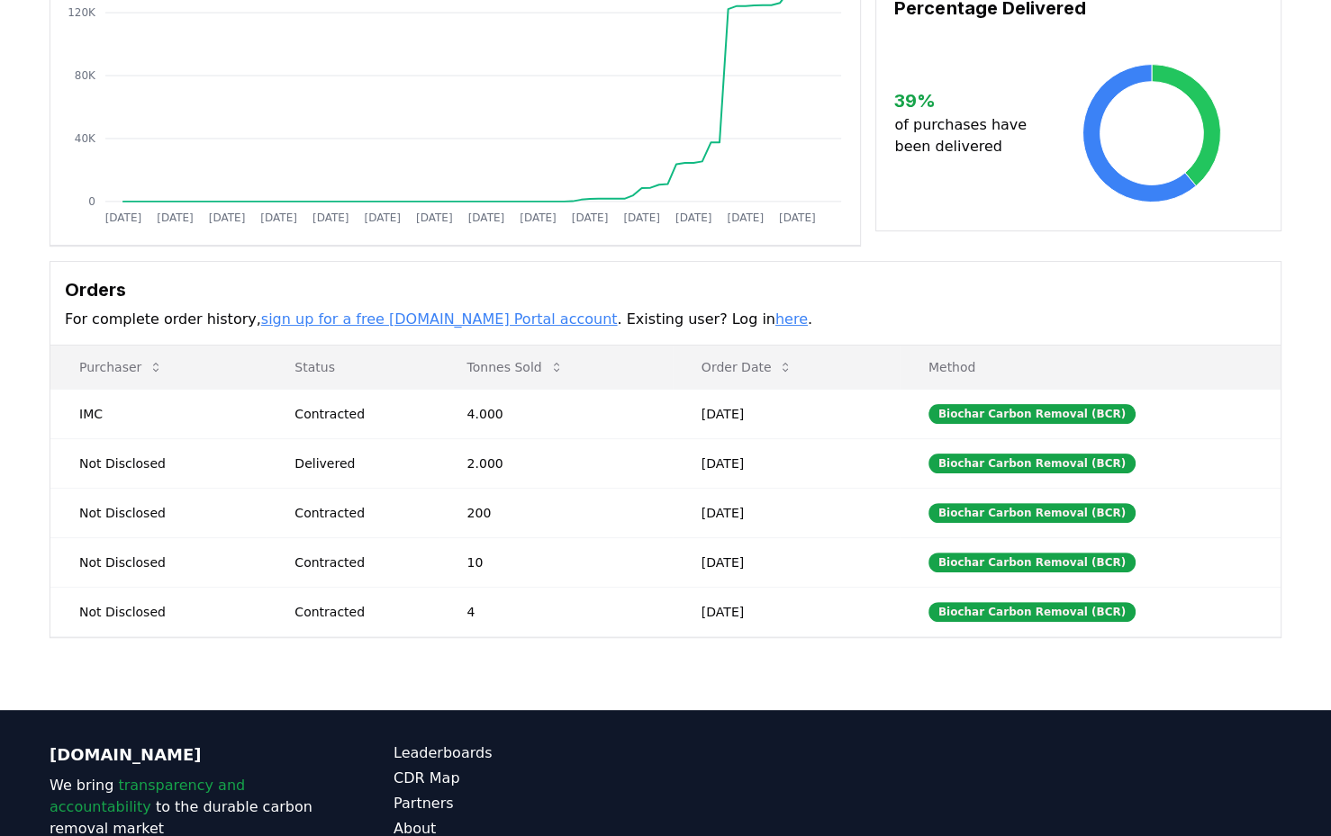
scroll to position [0, 0]
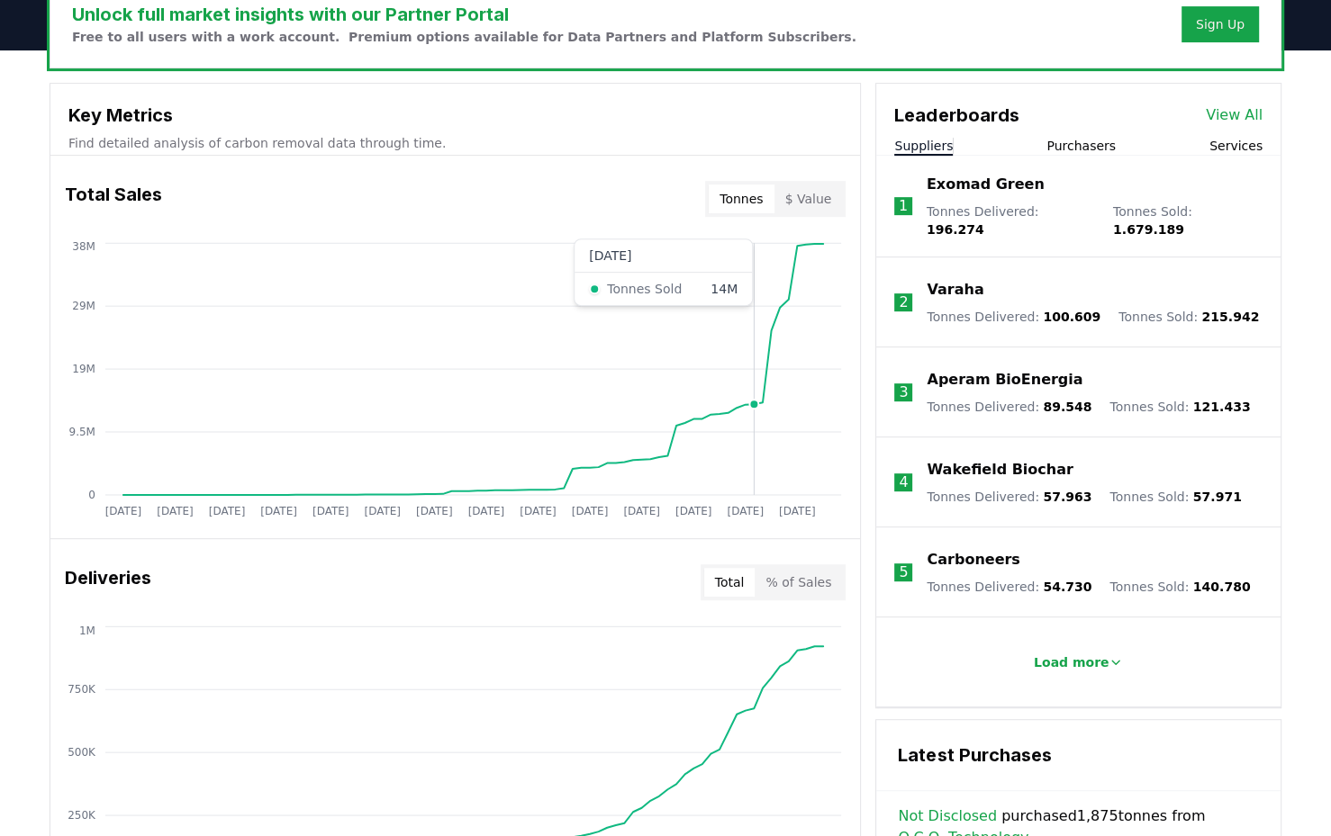
scroll to position [600, 0]
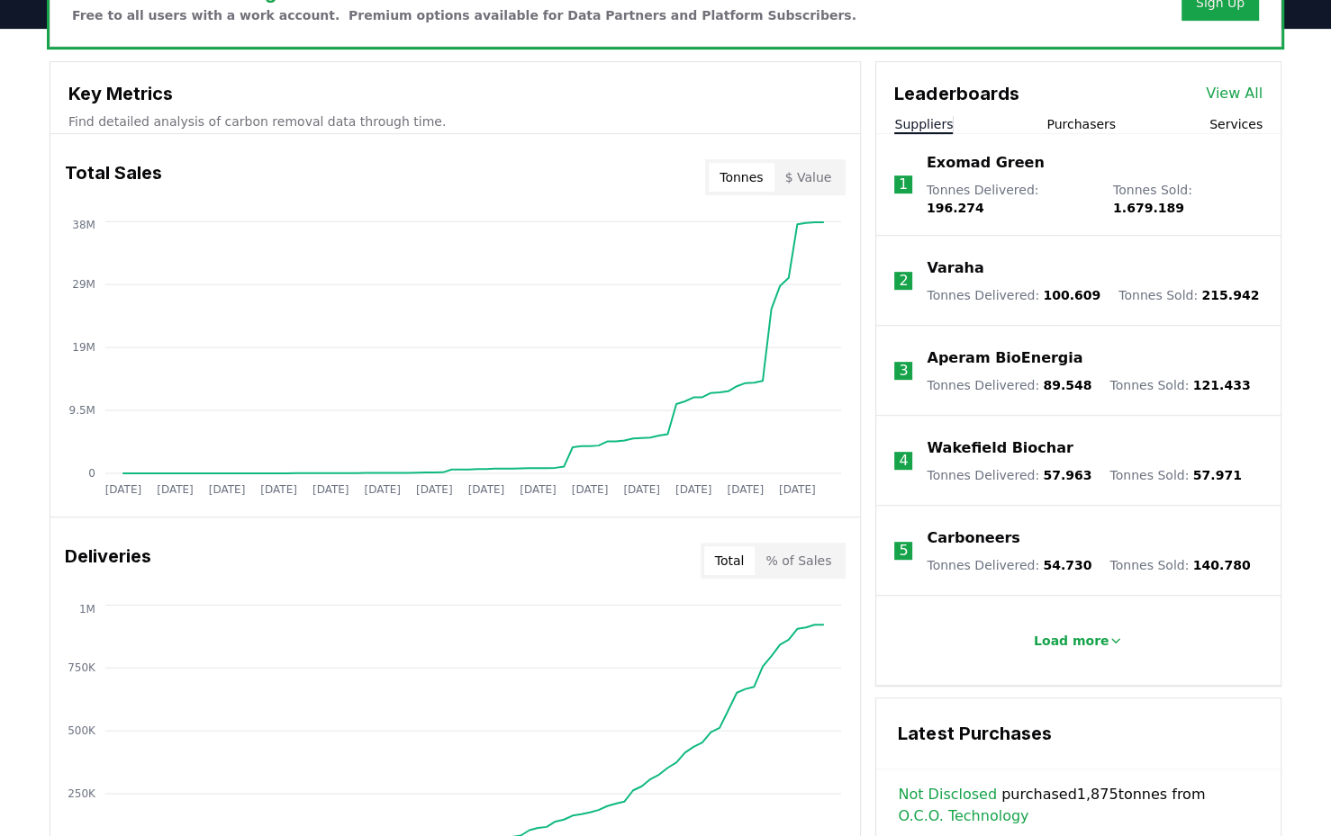
click at [1098, 632] on p "Load more" at bounding box center [1072, 641] width 76 height 18
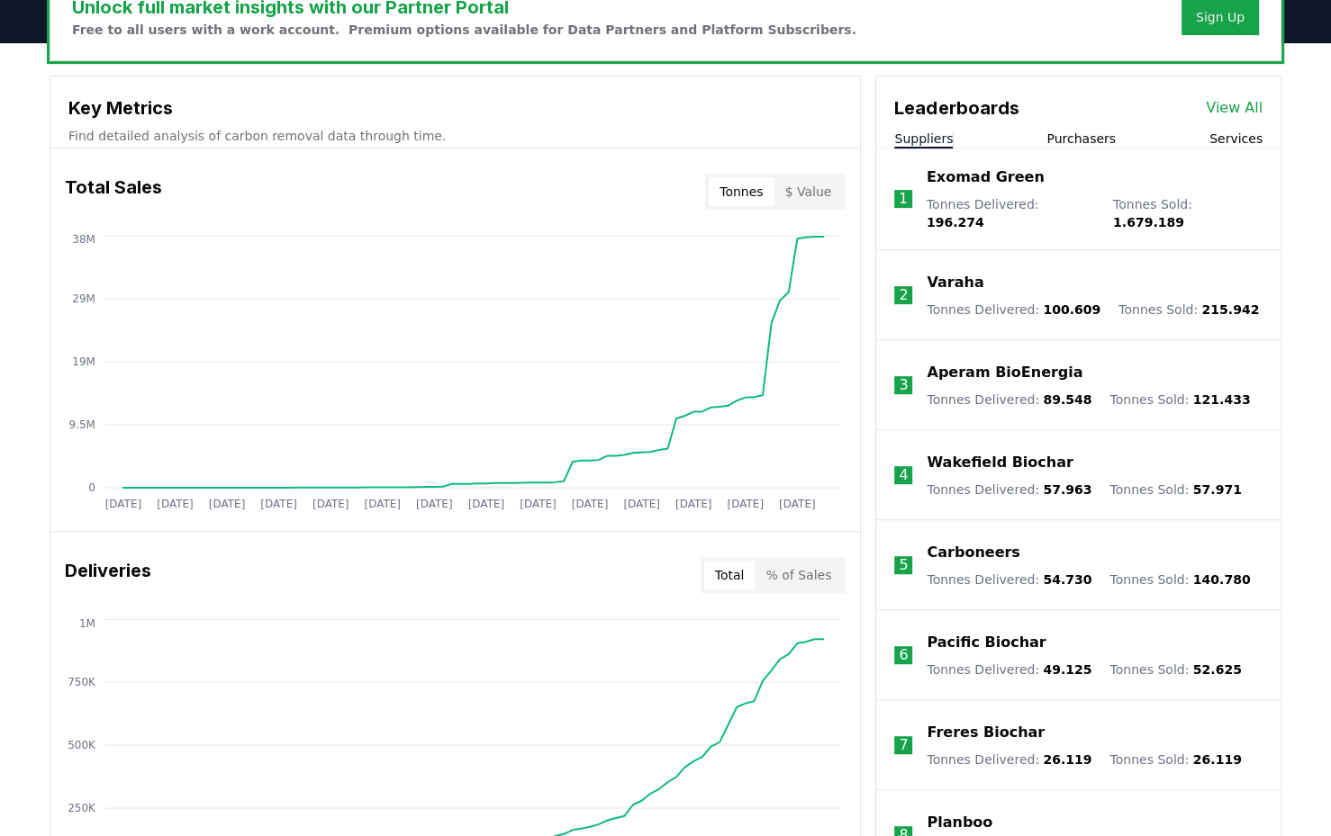
scroll to position [499, 0]
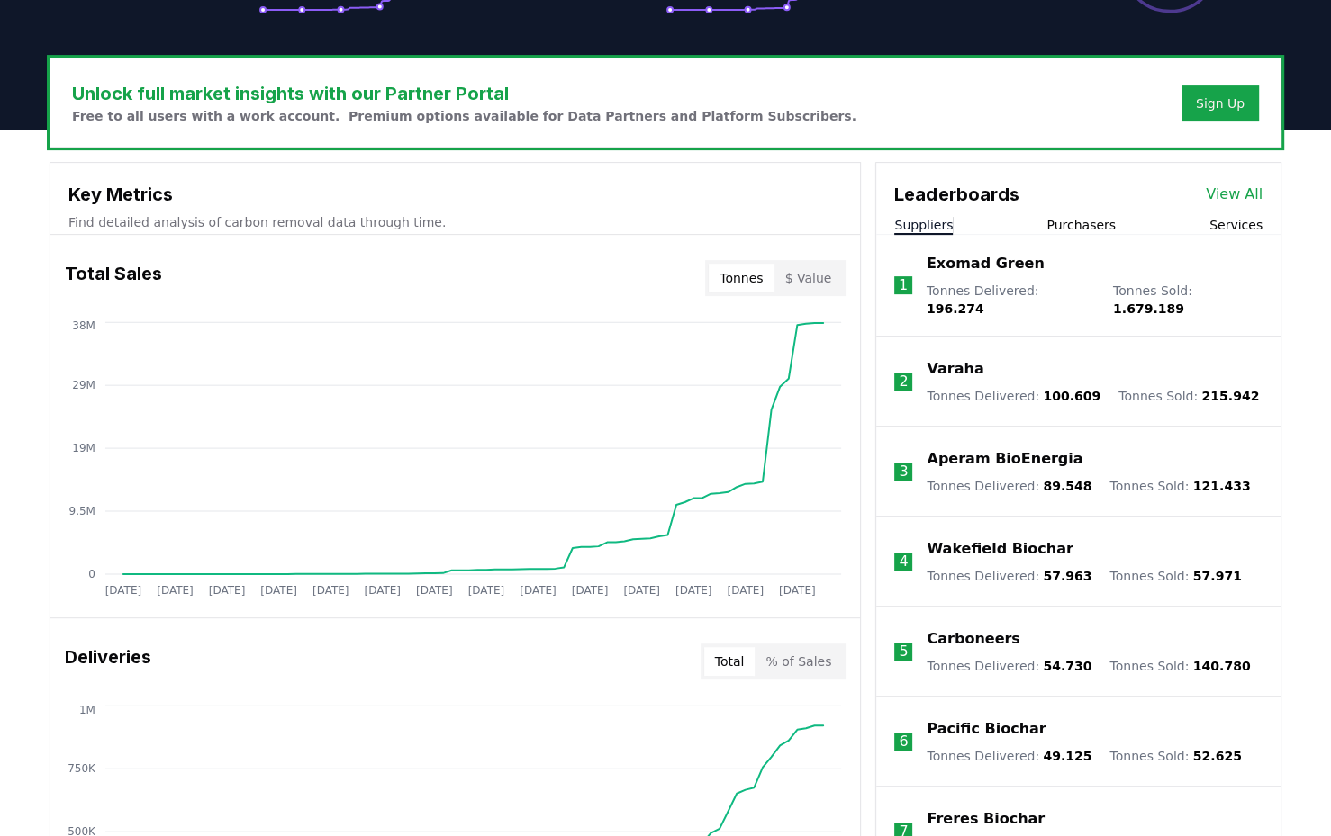
click at [950, 628] on p "Carboneers" at bounding box center [973, 639] width 93 height 22
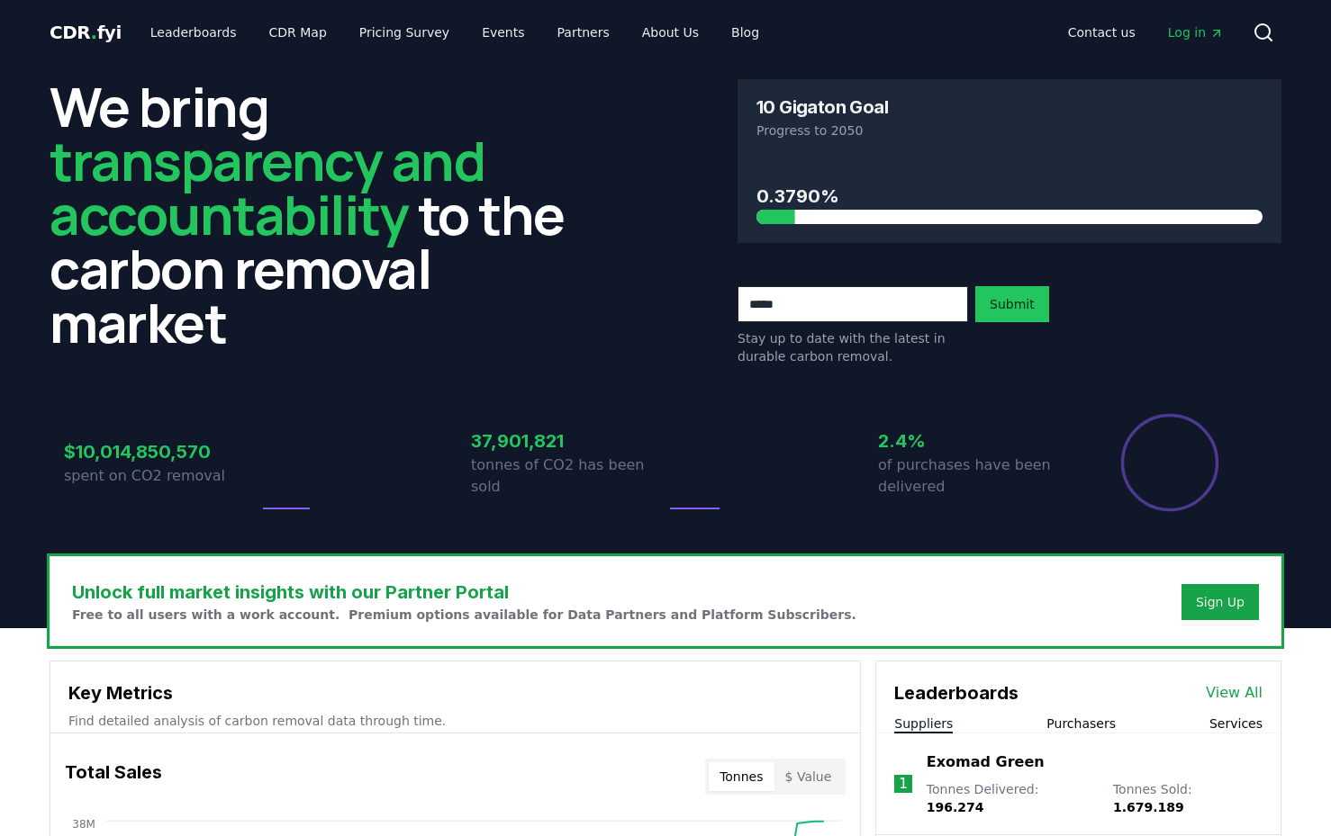
scroll to position [499, 0]
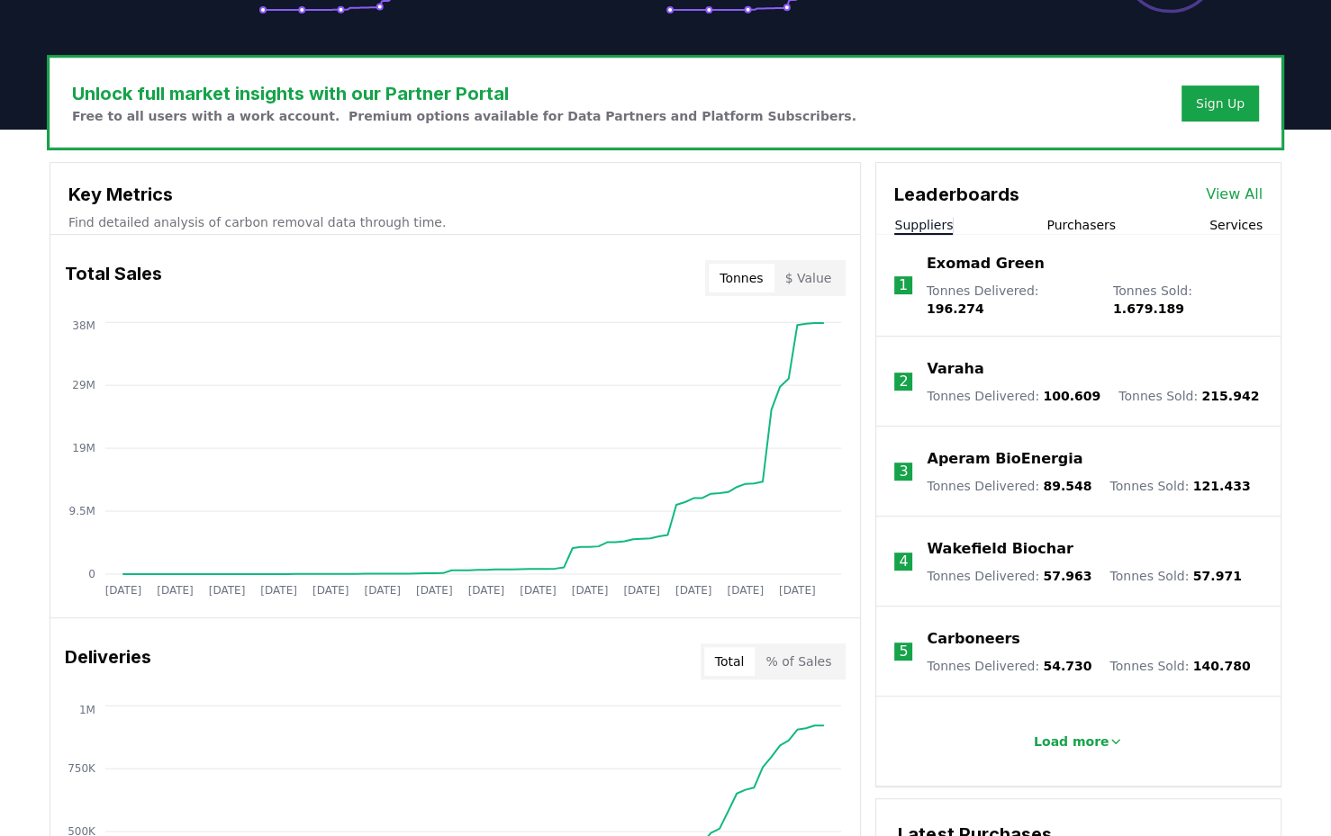
click at [1054, 733] on p "Load more" at bounding box center [1072, 742] width 76 height 18
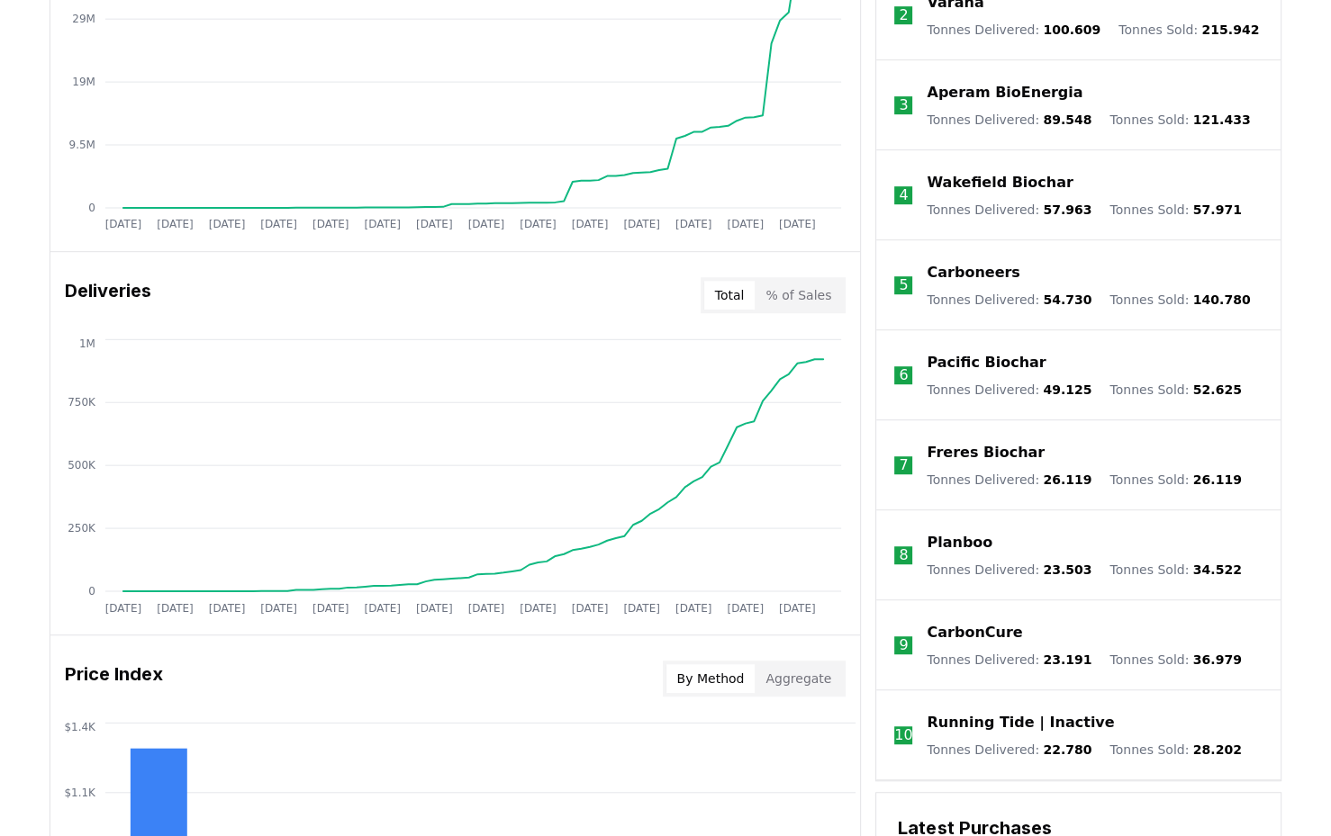
scroll to position [899, 0]
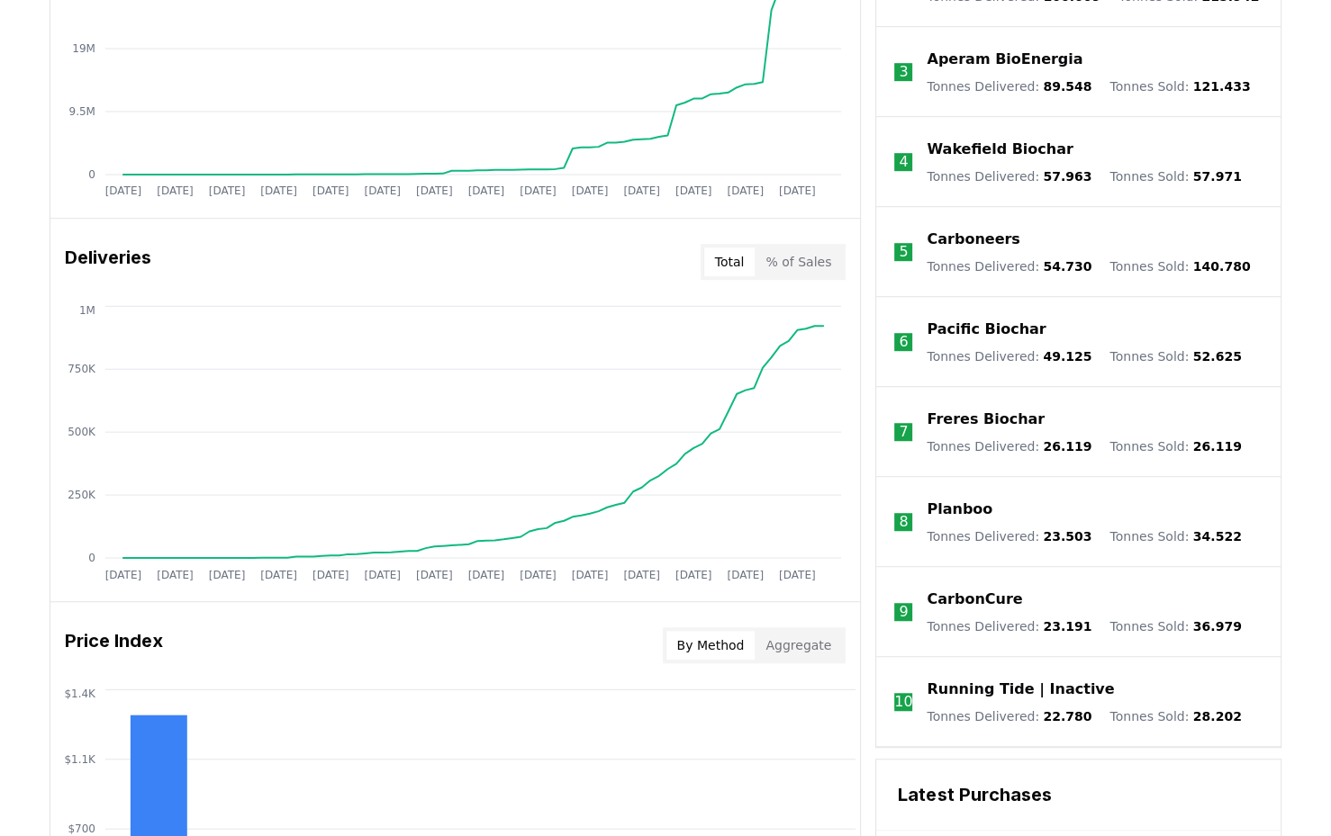
click at [964, 499] on p "Planboo" at bounding box center [960, 510] width 66 height 22
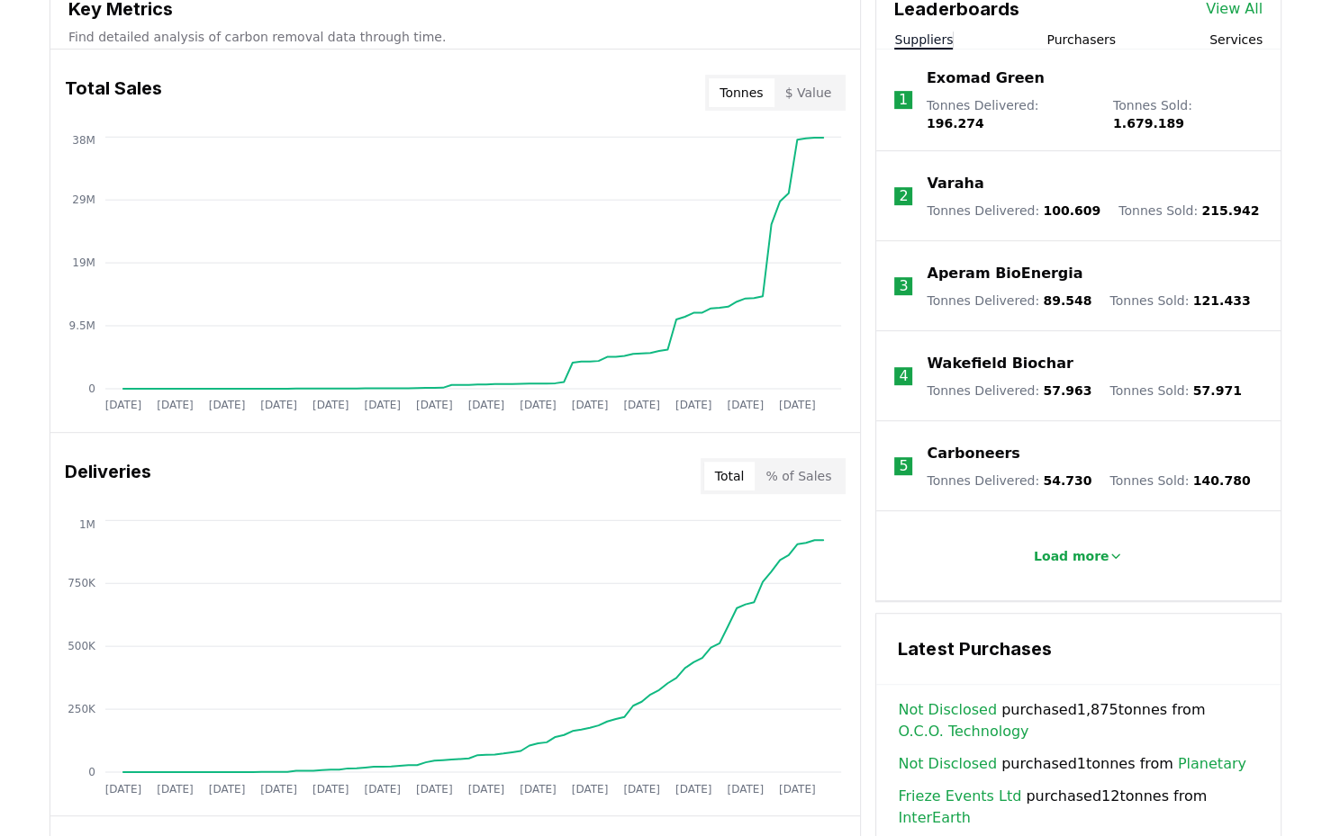
scroll to position [499, 0]
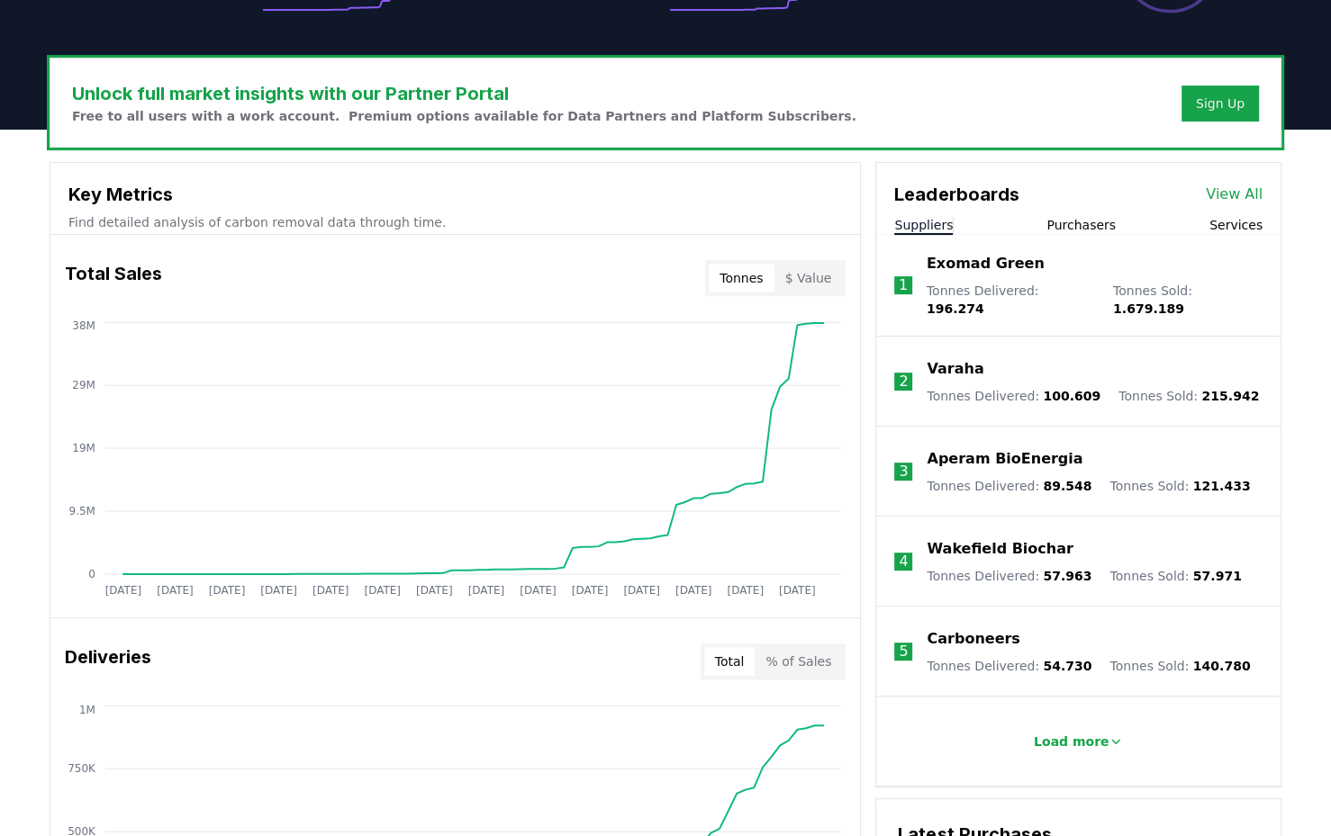
click at [996, 264] on p "Exomad Green" at bounding box center [986, 264] width 118 height 22
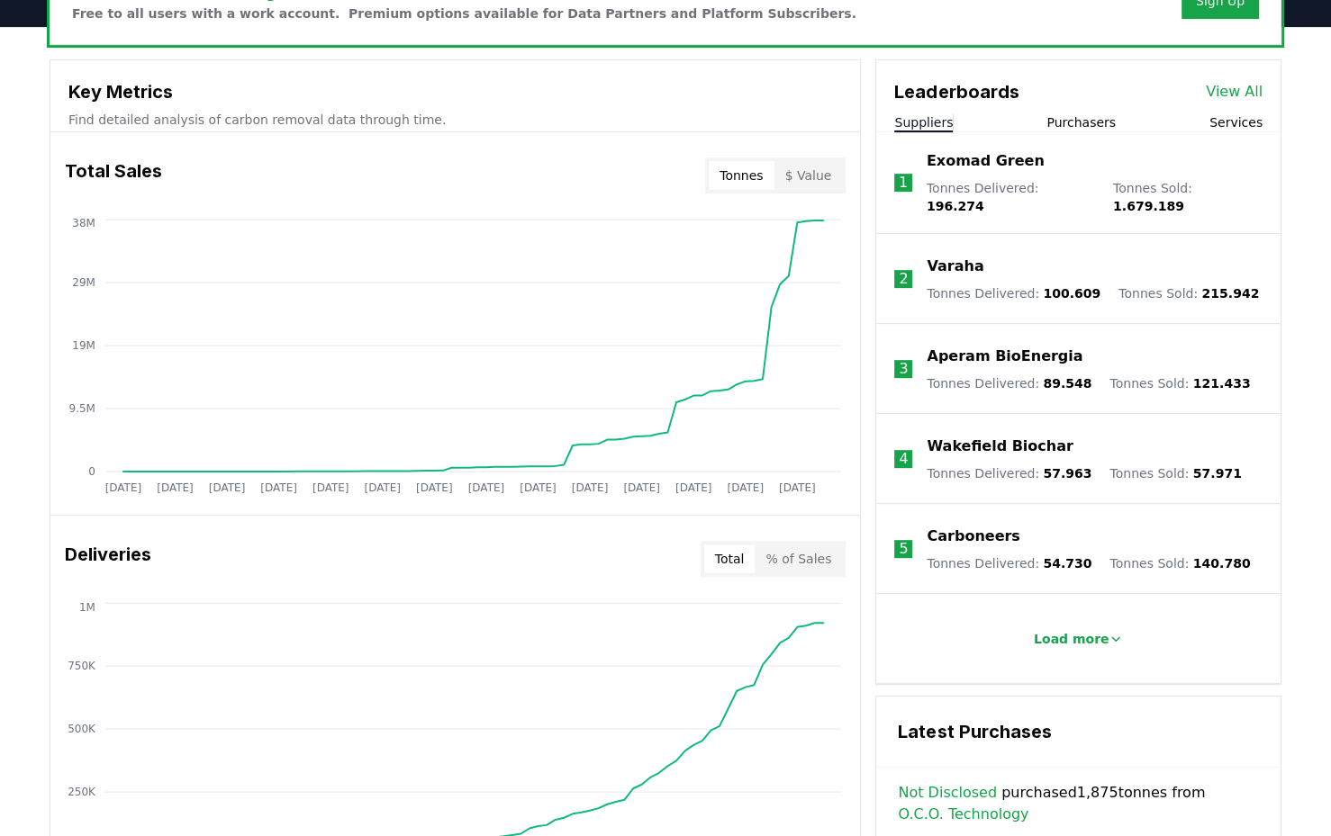
scroll to position [499, 0]
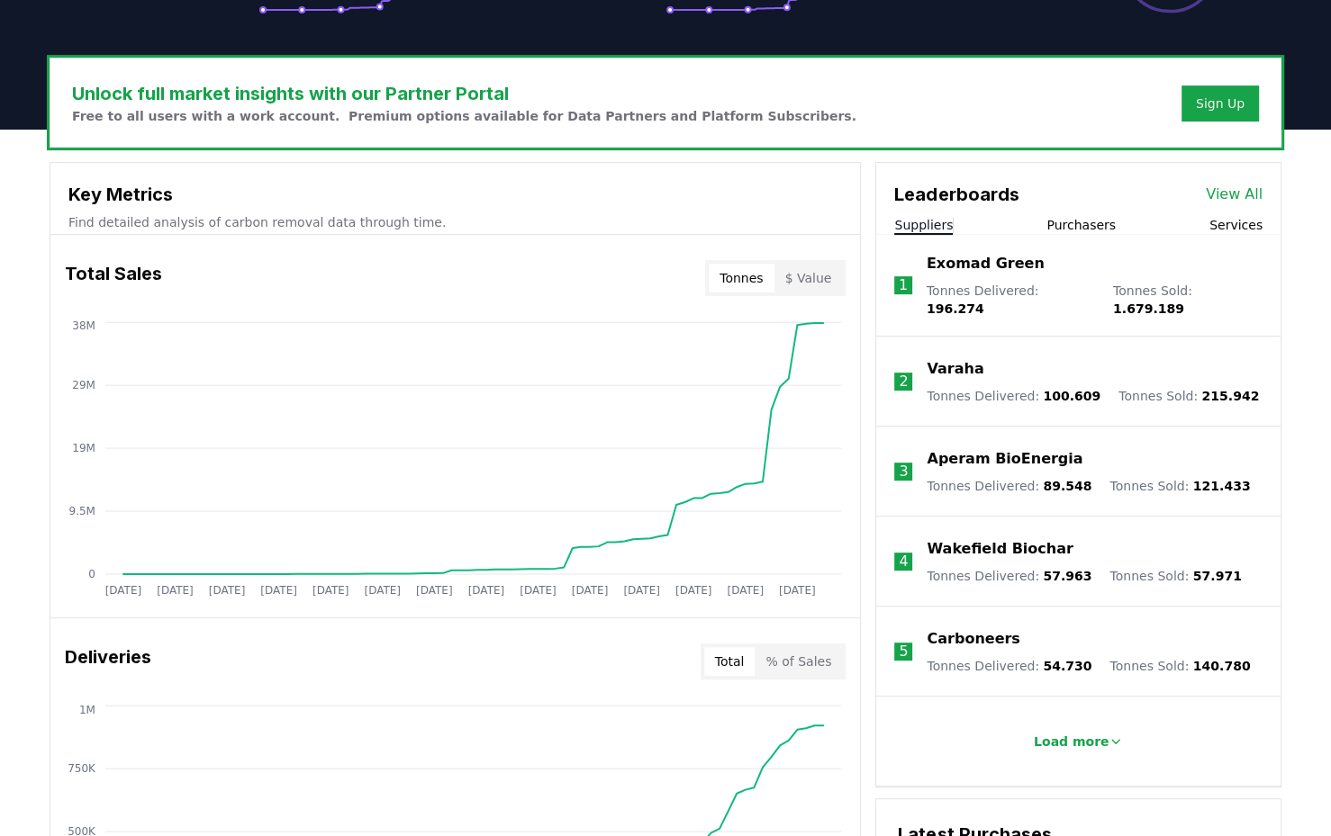
click at [1076, 733] on p "Load more" at bounding box center [1072, 742] width 76 height 18
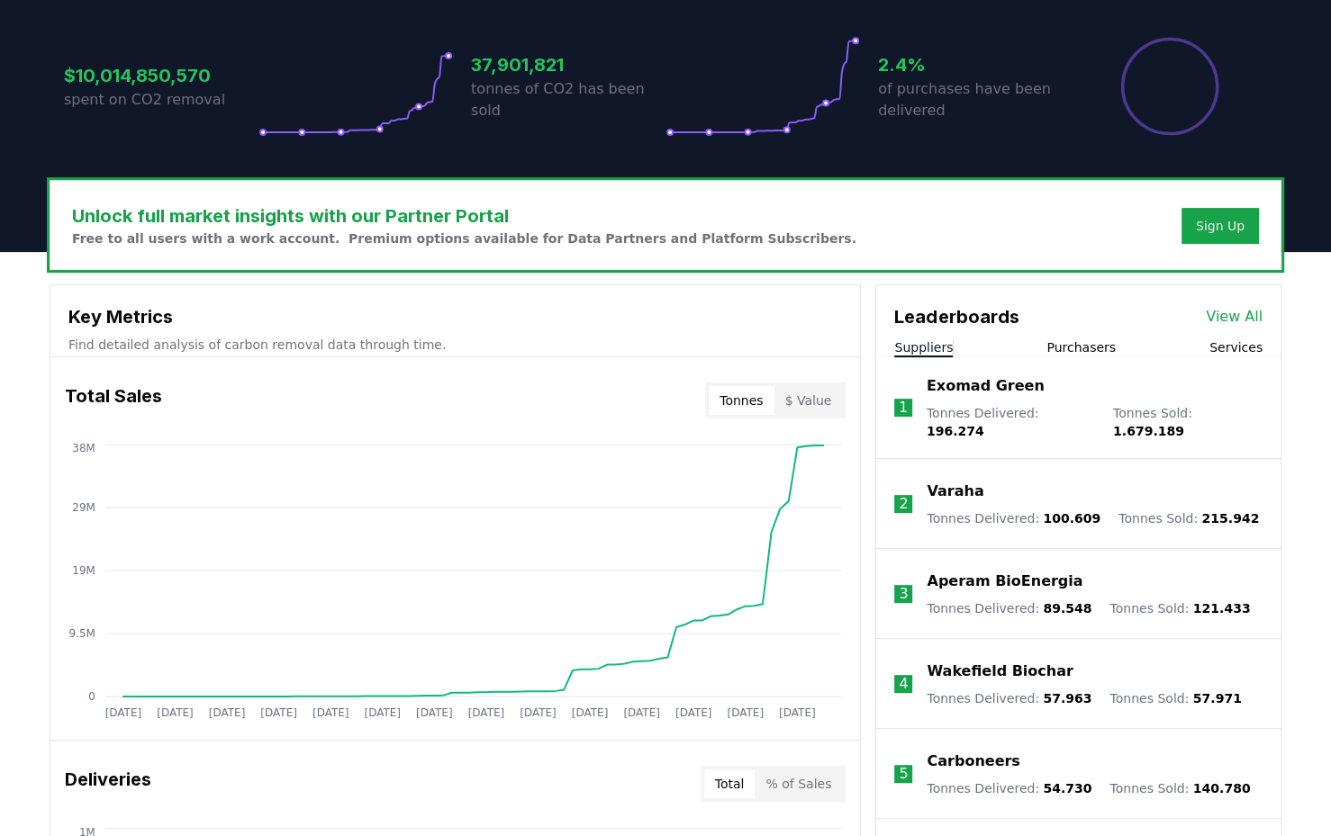
scroll to position [400, 0]
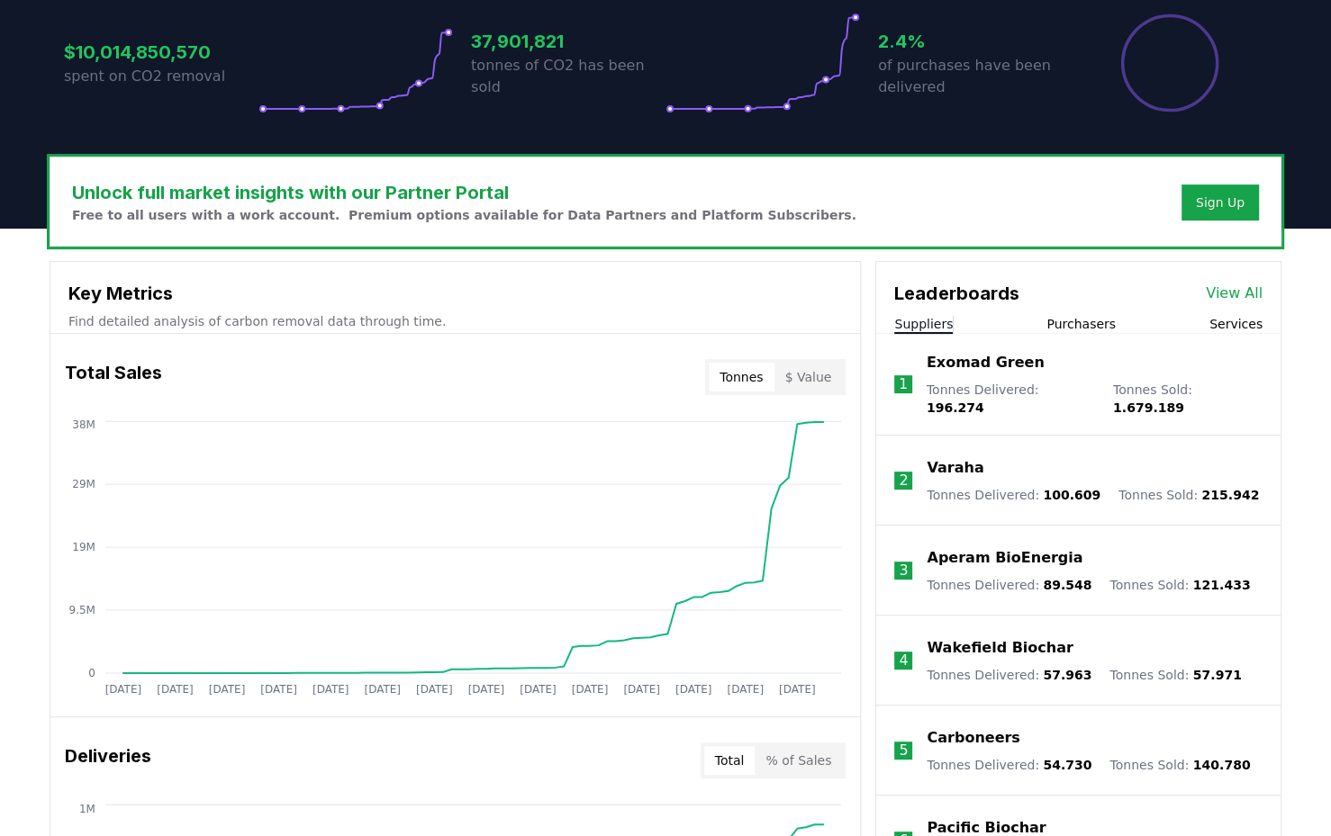
click at [1077, 327] on button "Purchasers" at bounding box center [1080, 324] width 69 height 18
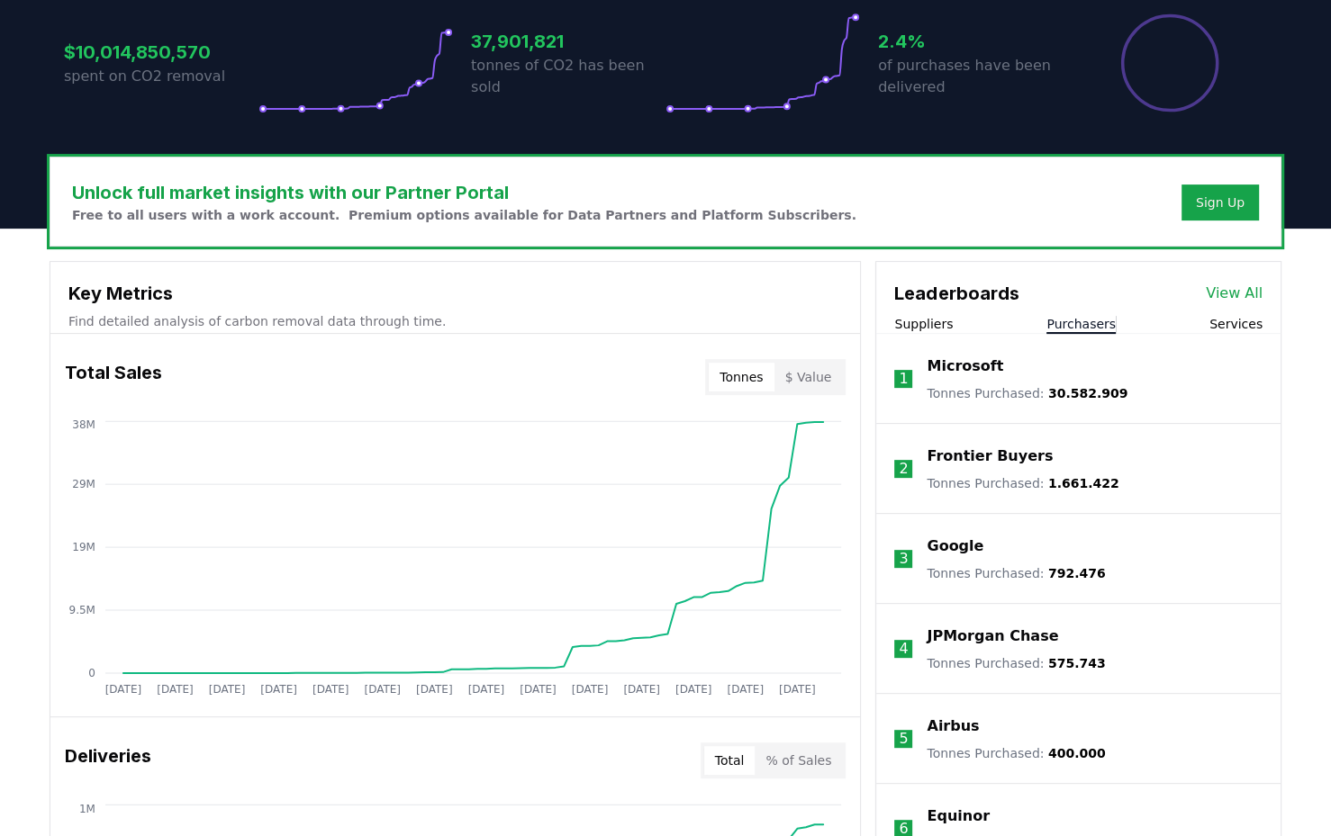
click at [930, 318] on button "Suppliers" at bounding box center [923, 324] width 59 height 18
click at [1232, 326] on button "Services" at bounding box center [1235, 324] width 53 height 18
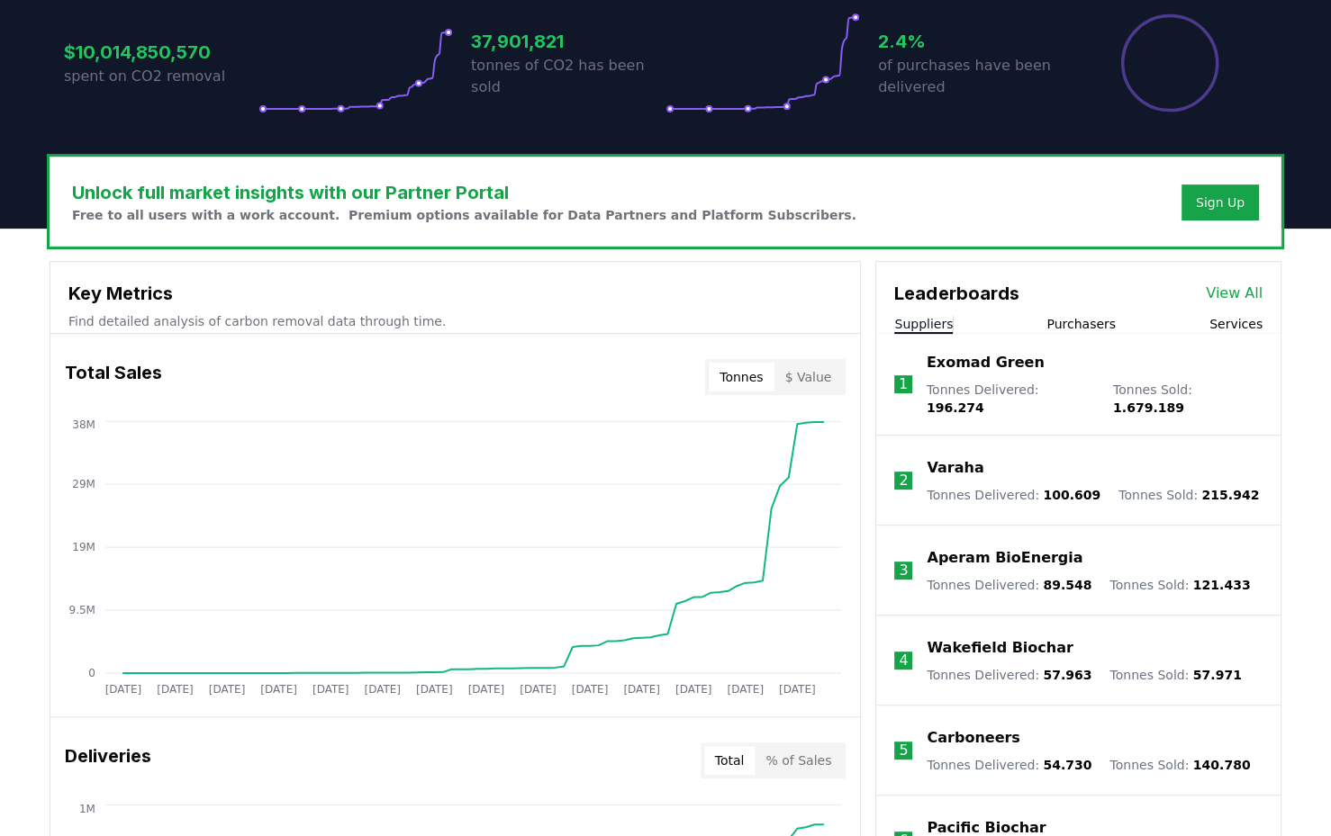
click at [922, 323] on button "Suppliers" at bounding box center [923, 324] width 59 height 18
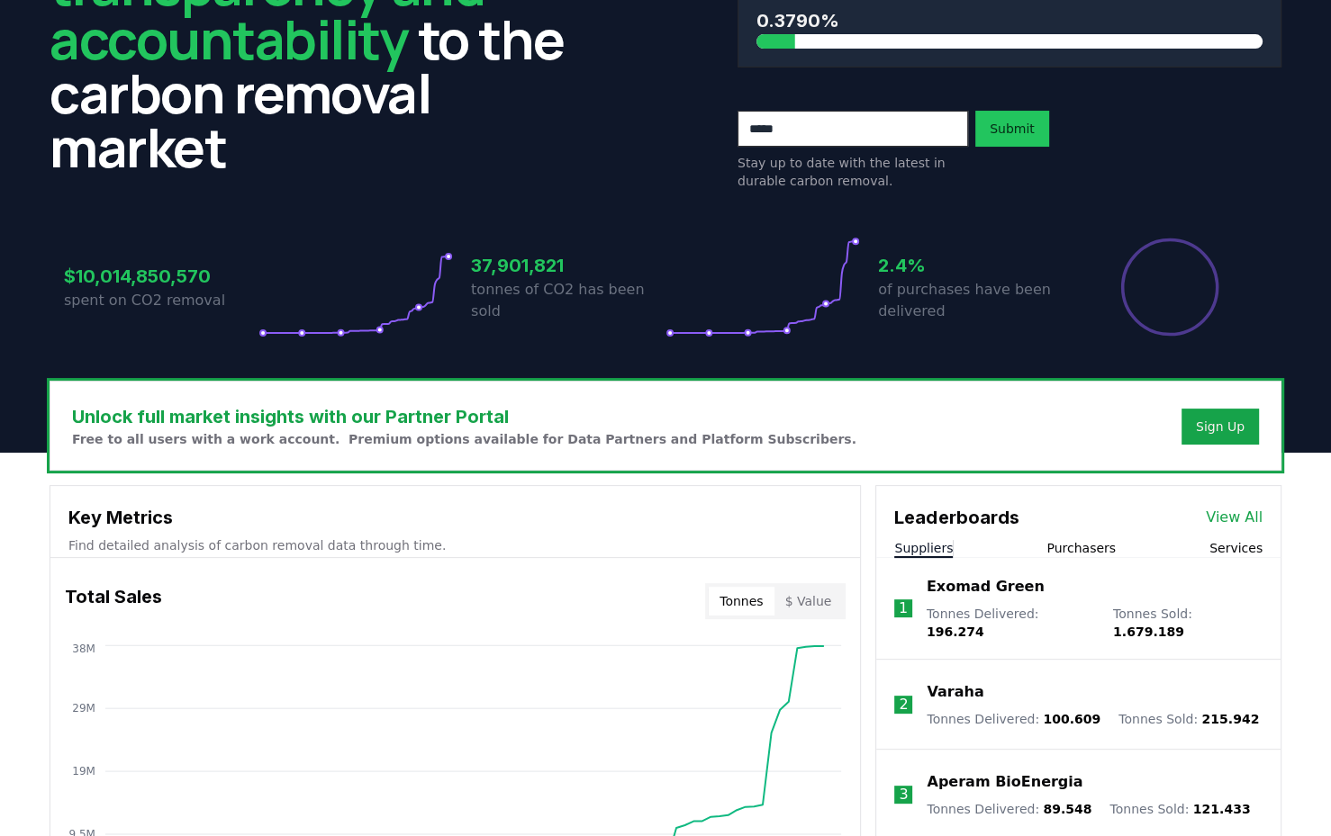
scroll to position [0, 0]
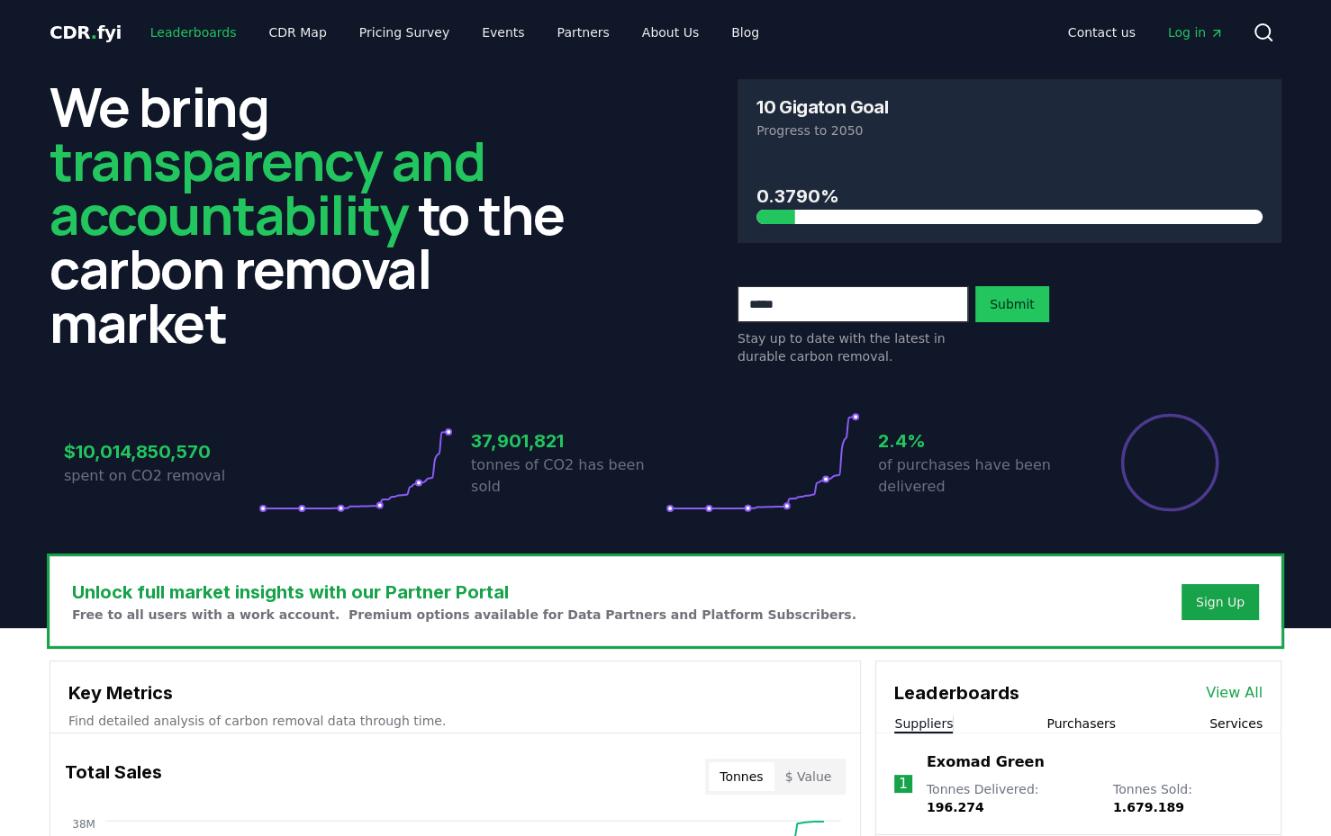
click at [183, 32] on link "Leaderboards" at bounding box center [193, 32] width 115 height 32
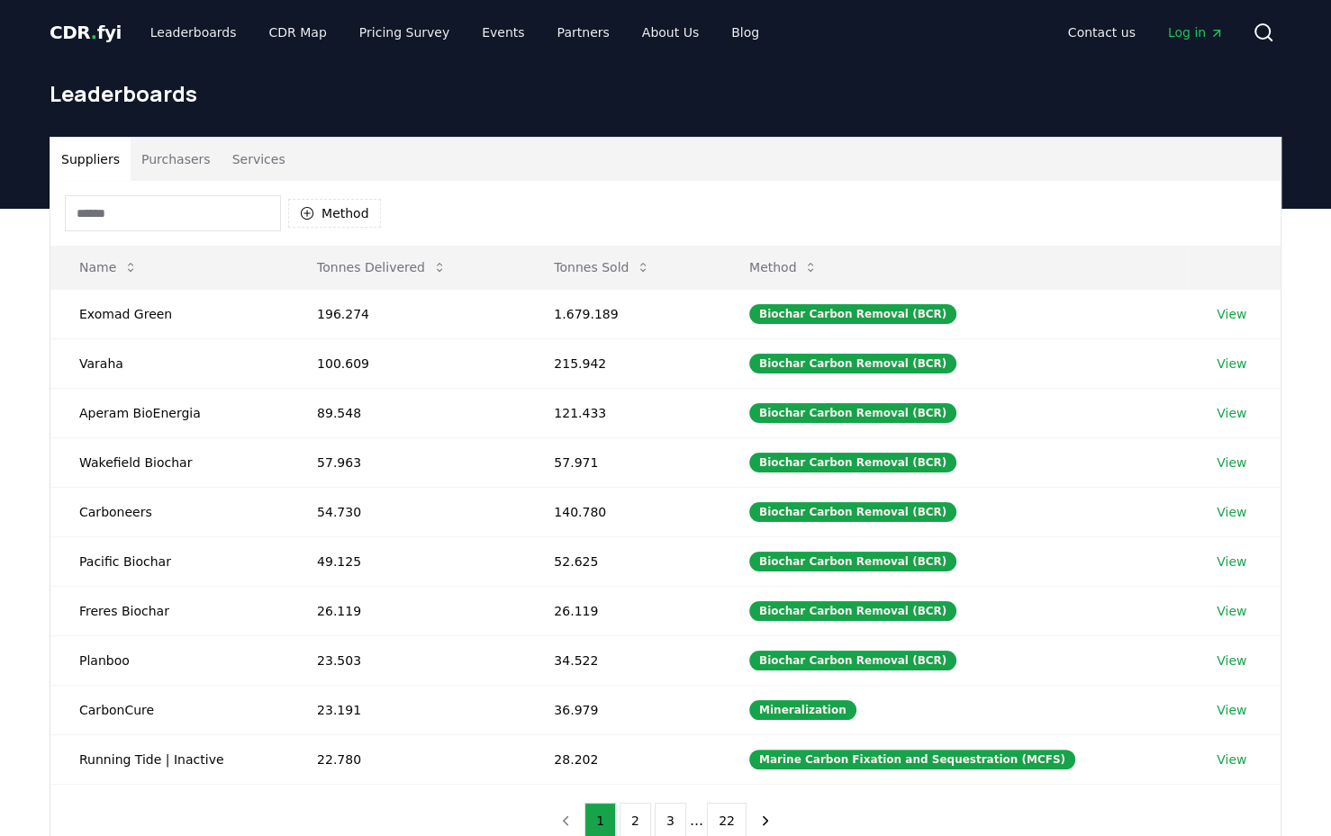
click at [378, 267] on button "Tonnes Delivered" at bounding box center [382, 267] width 158 height 36
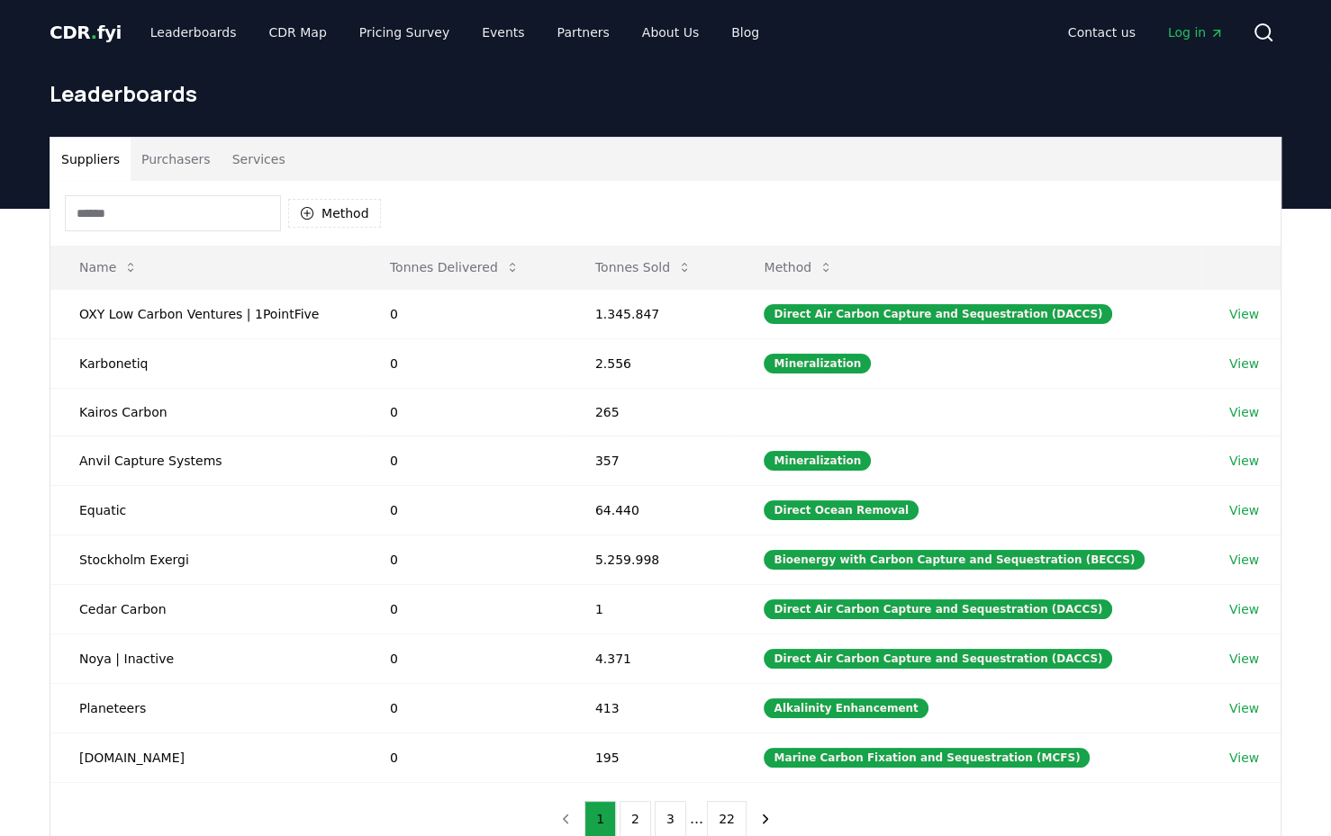
click at [378, 267] on button "Tonnes Delivered" at bounding box center [454, 267] width 158 height 36
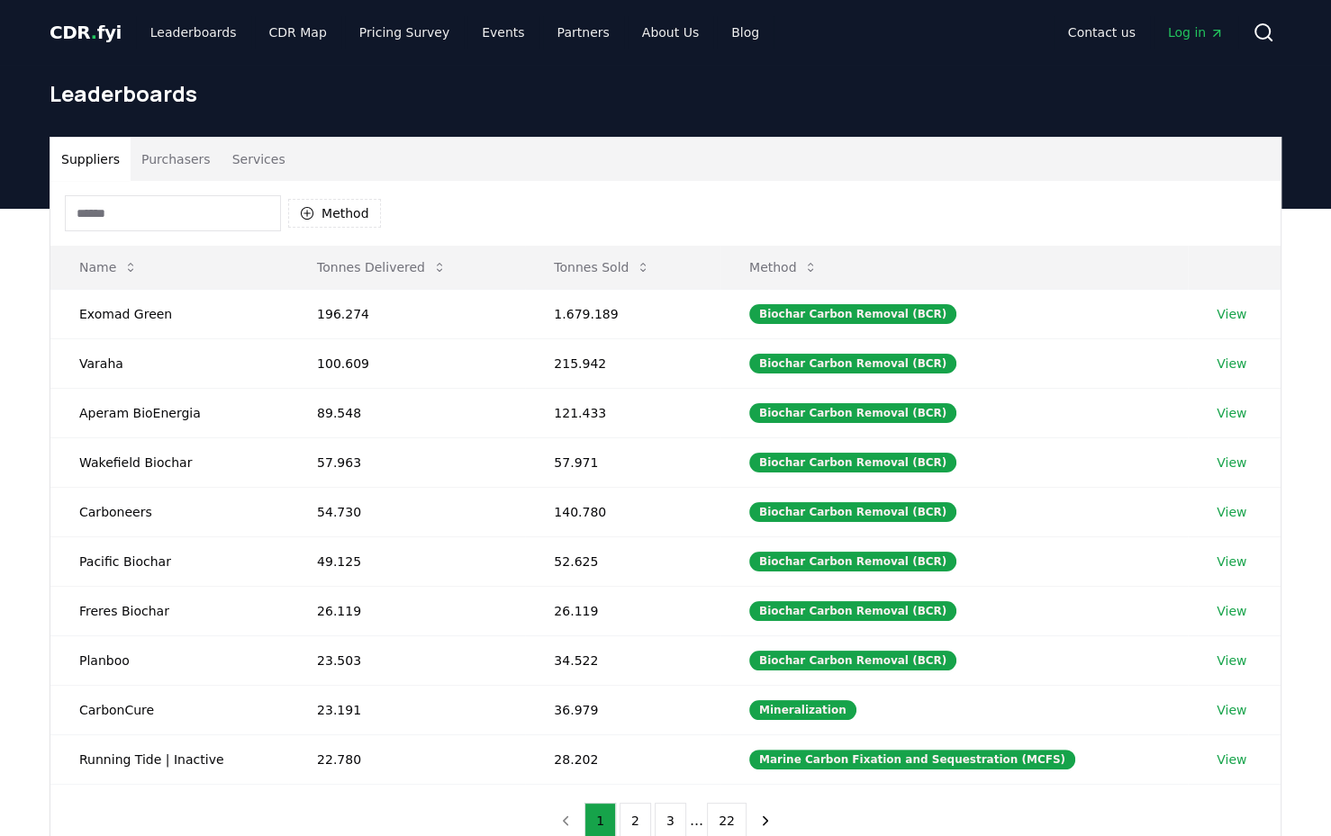
click at [599, 267] on button "Tonnes Sold" at bounding box center [601, 267] width 125 height 36
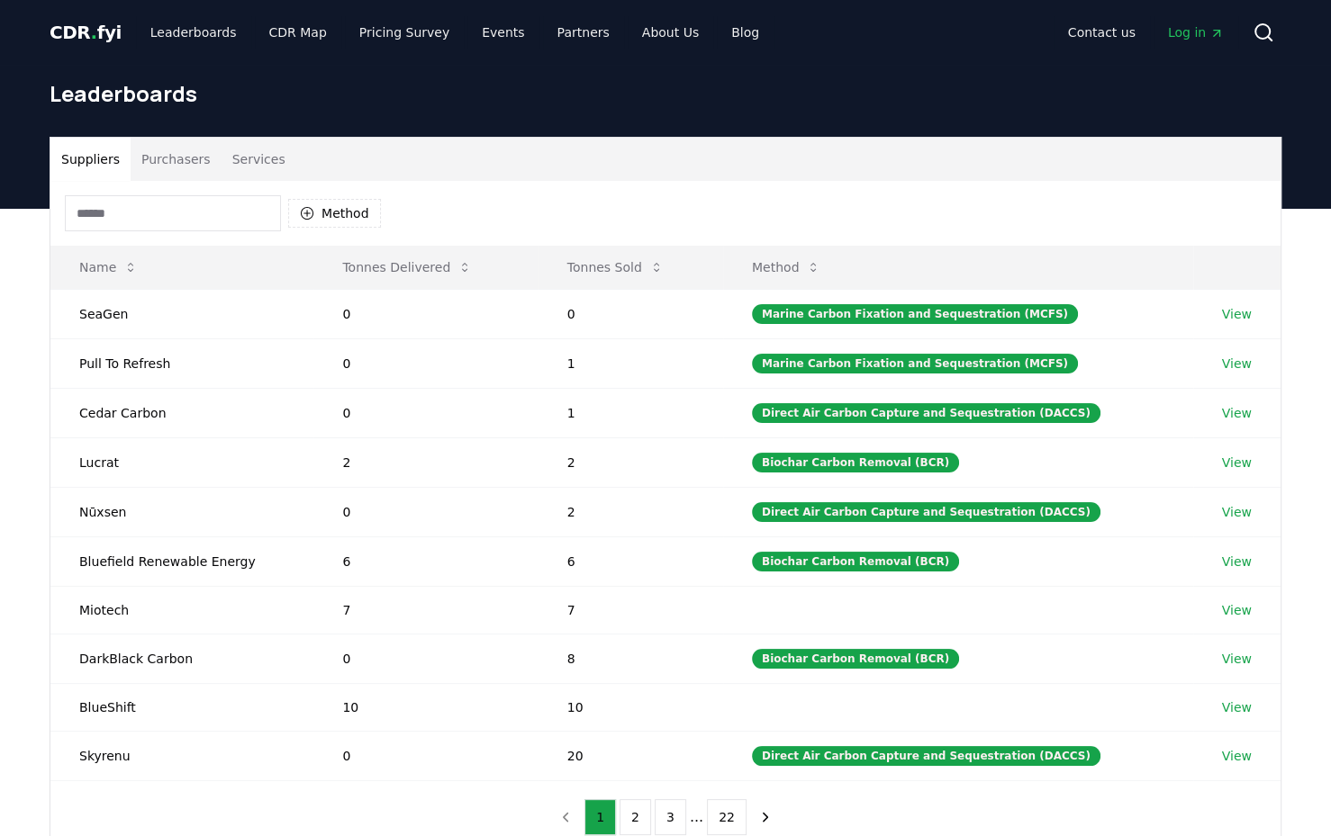
click at [599, 267] on button "Tonnes Sold" at bounding box center [615, 267] width 125 height 36
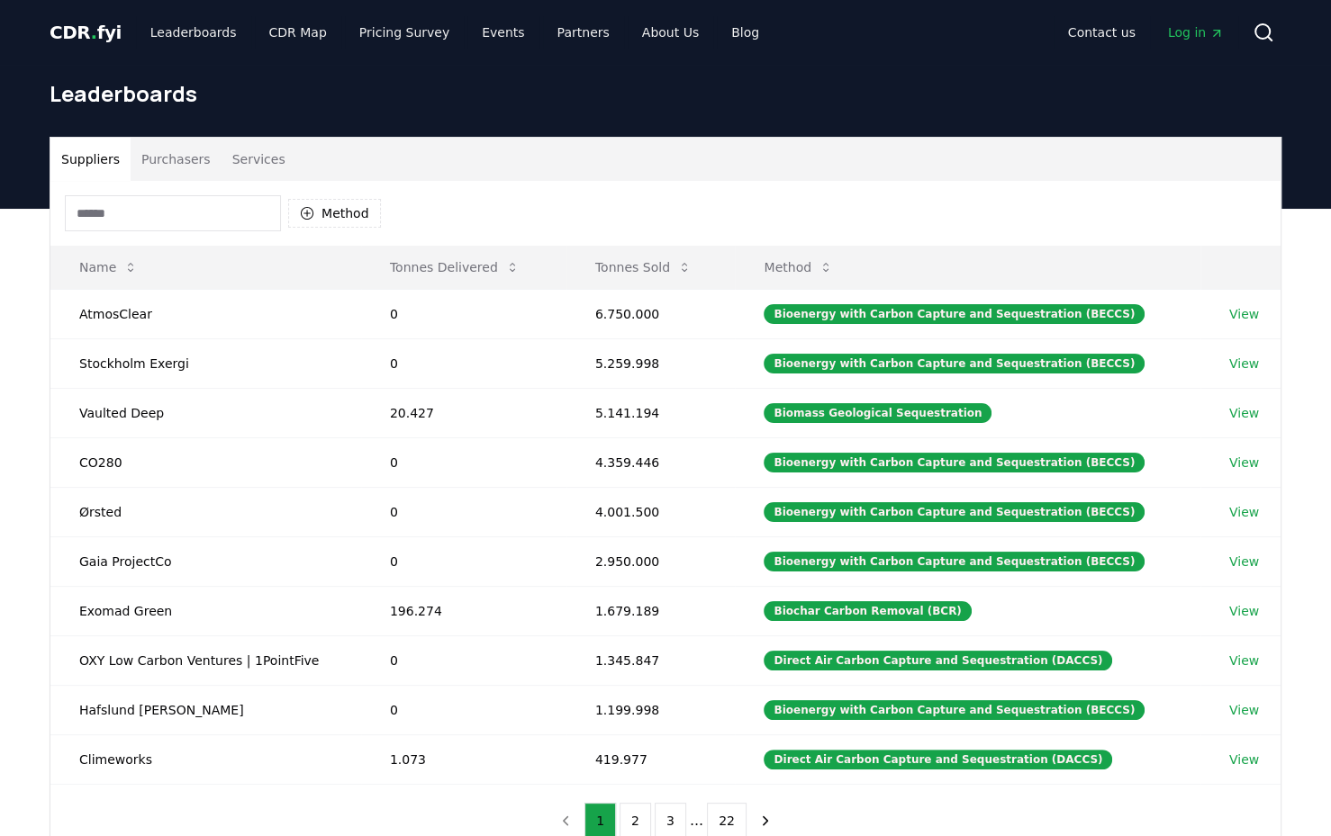
click at [427, 269] on button "Tonnes Delivered" at bounding box center [454, 267] width 158 height 36
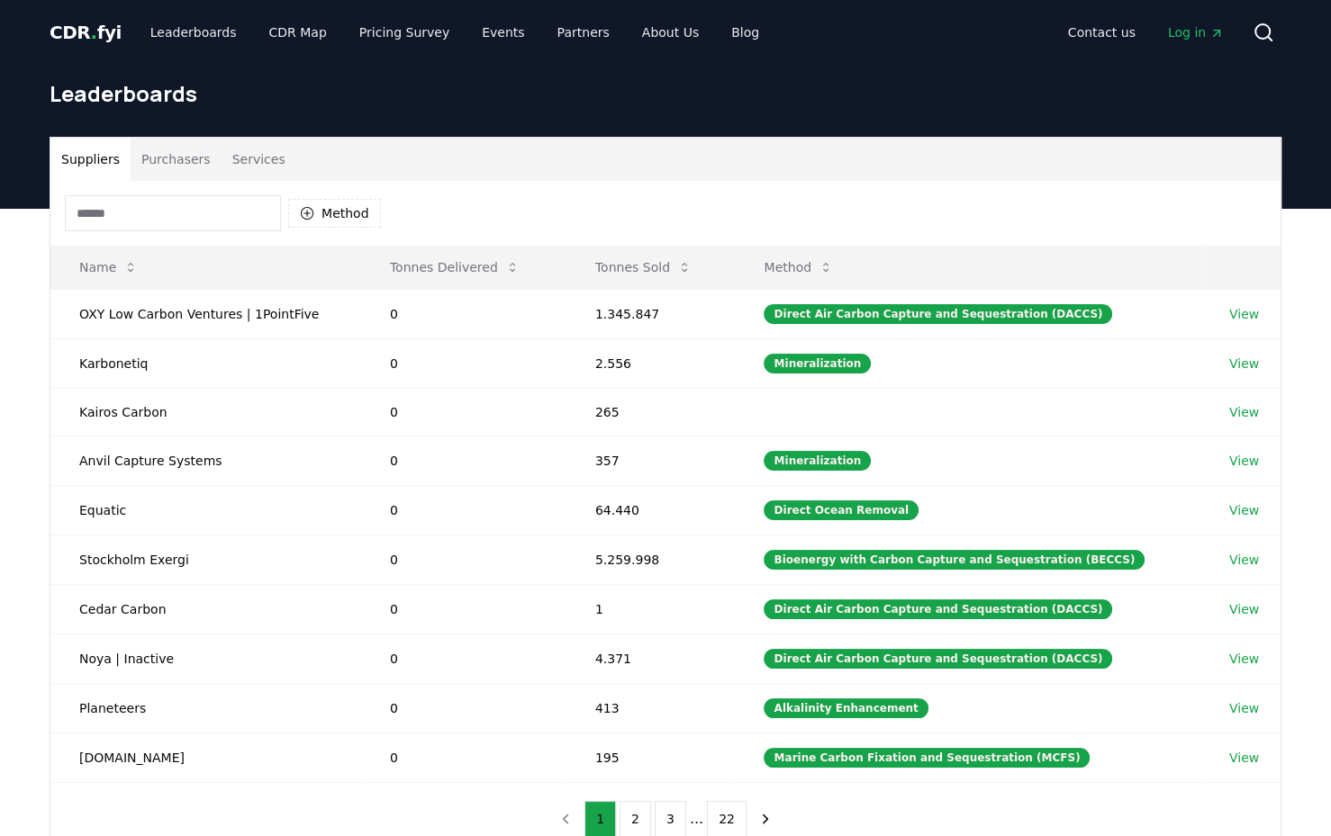
click at [429, 268] on button "Tonnes Delivered" at bounding box center [454, 267] width 158 height 36
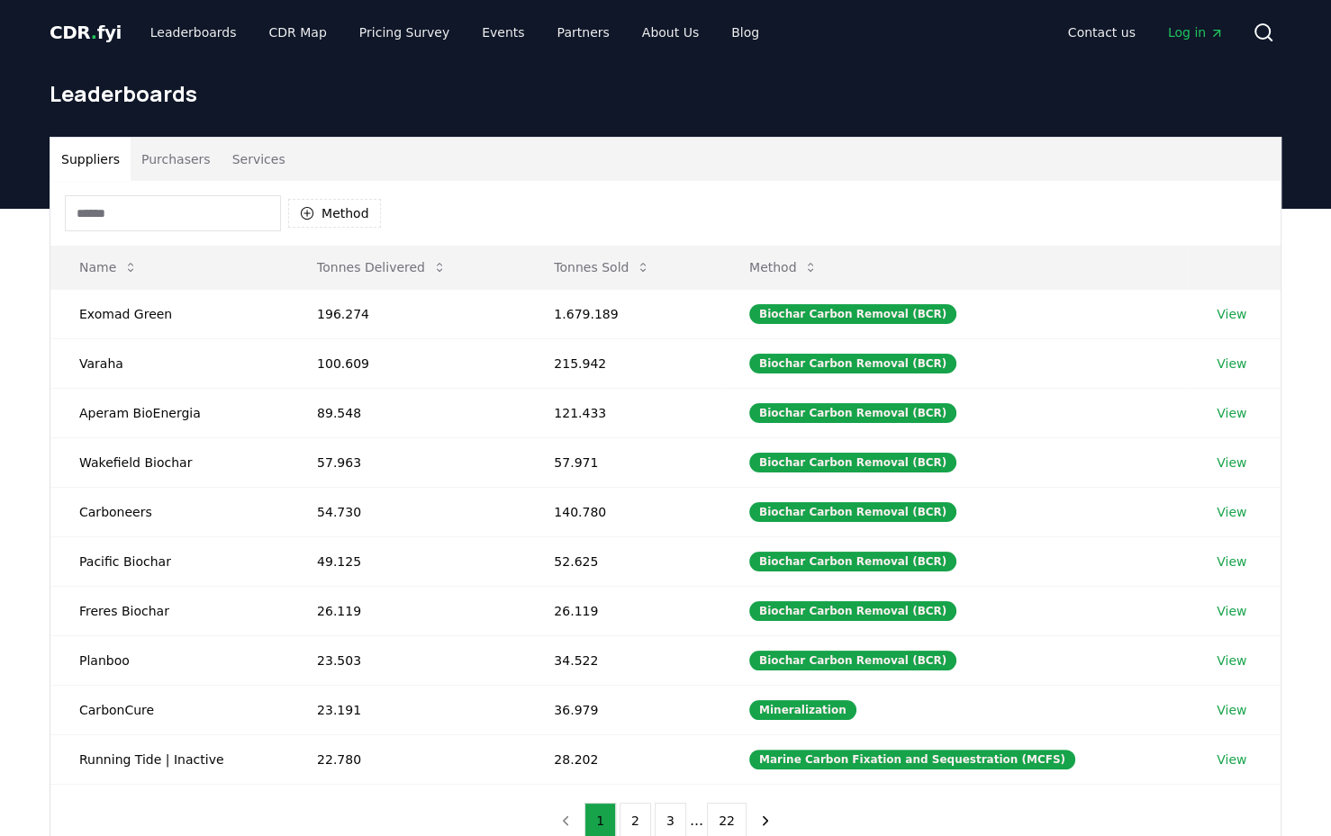
click at [432, 268] on icon at bounding box center [439, 267] width 14 height 14
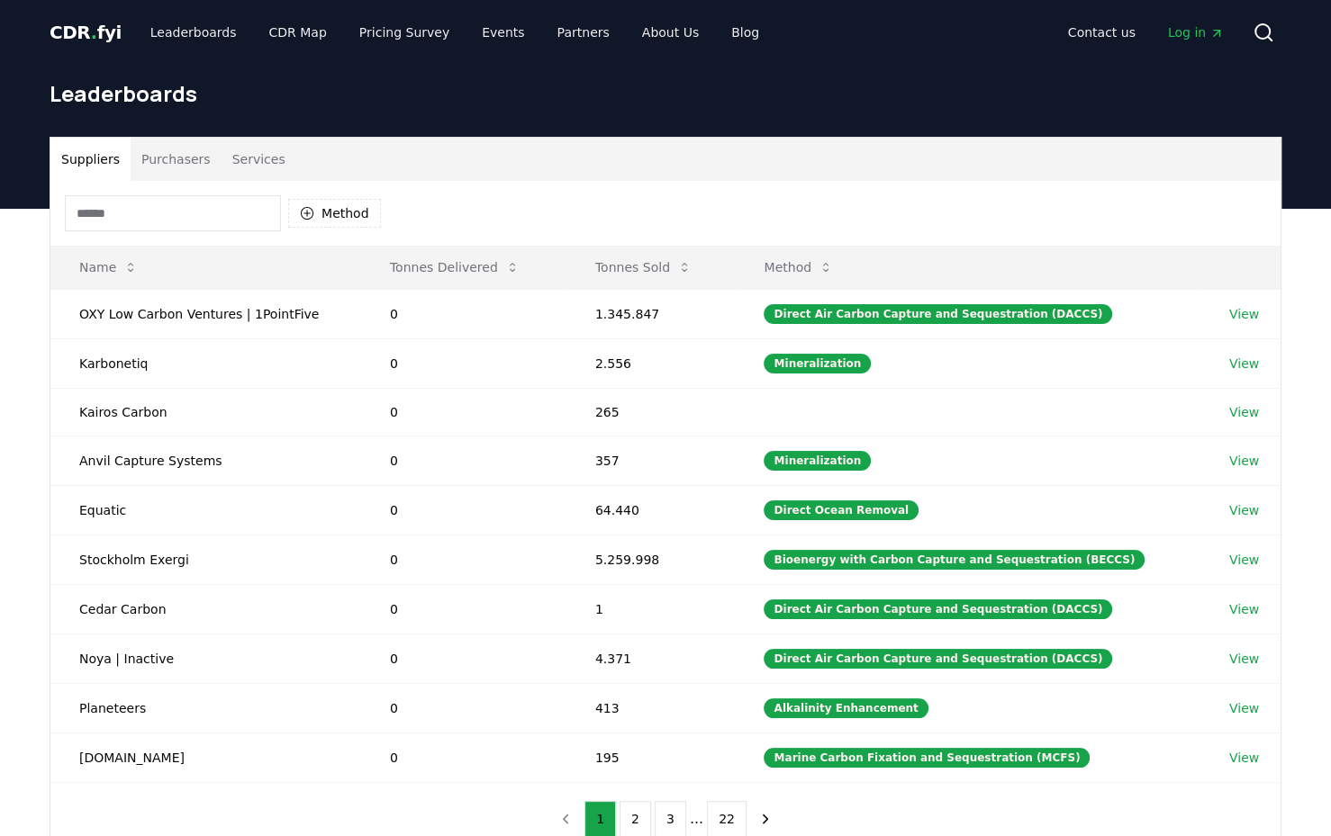
click at [641, 268] on button "Tonnes Sold" at bounding box center [643, 267] width 125 height 36
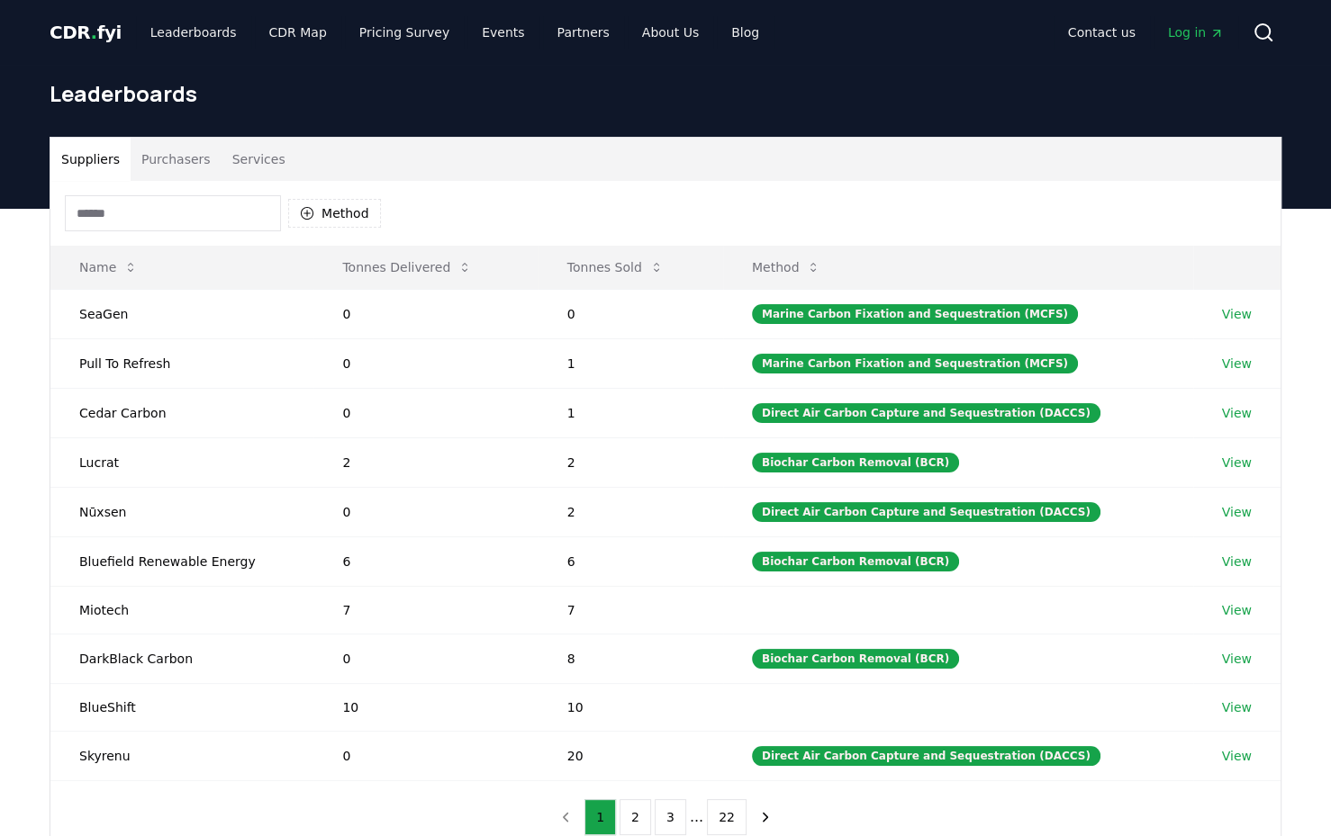
click at [641, 268] on button "Tonnes Sold" at bounding box center [615, 267] width 125 height 36
